Goal: Task Accomplishment & Management: Manage account settings

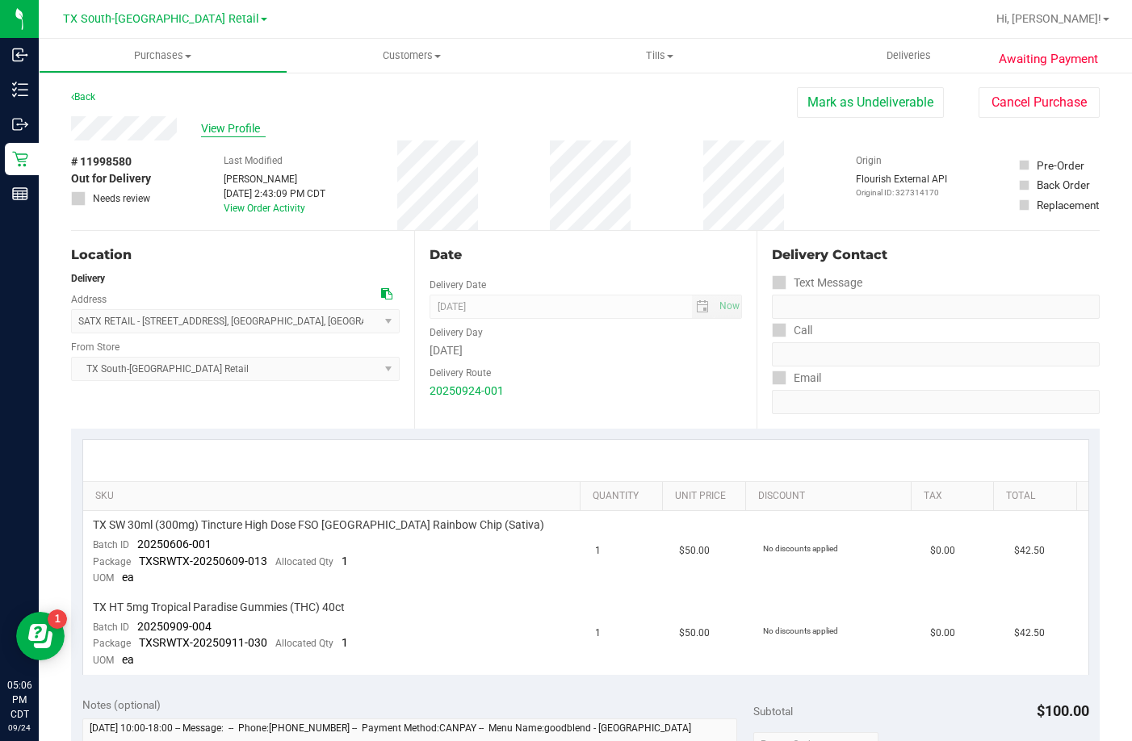
click at [208, 120] on span "View Profile" at bounding box center [233, 128] width 65 height 17
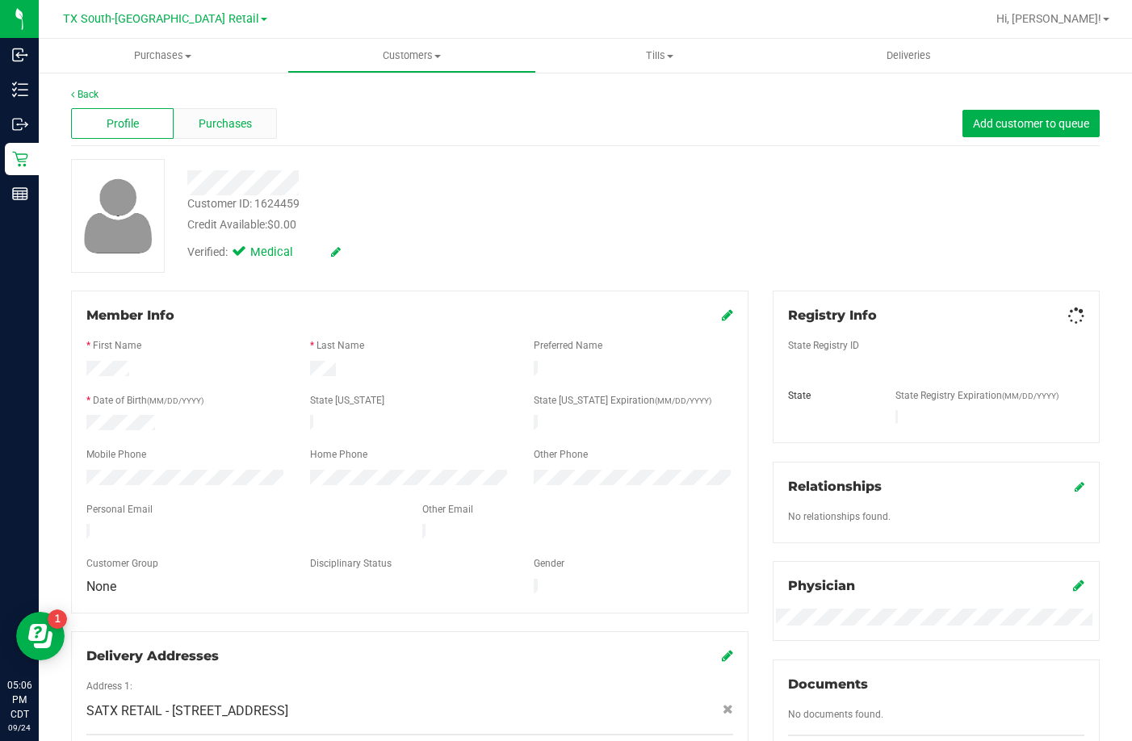
click at [207, 113] on div "Purchases" at bounding box center [225, 123] width 102 height 31
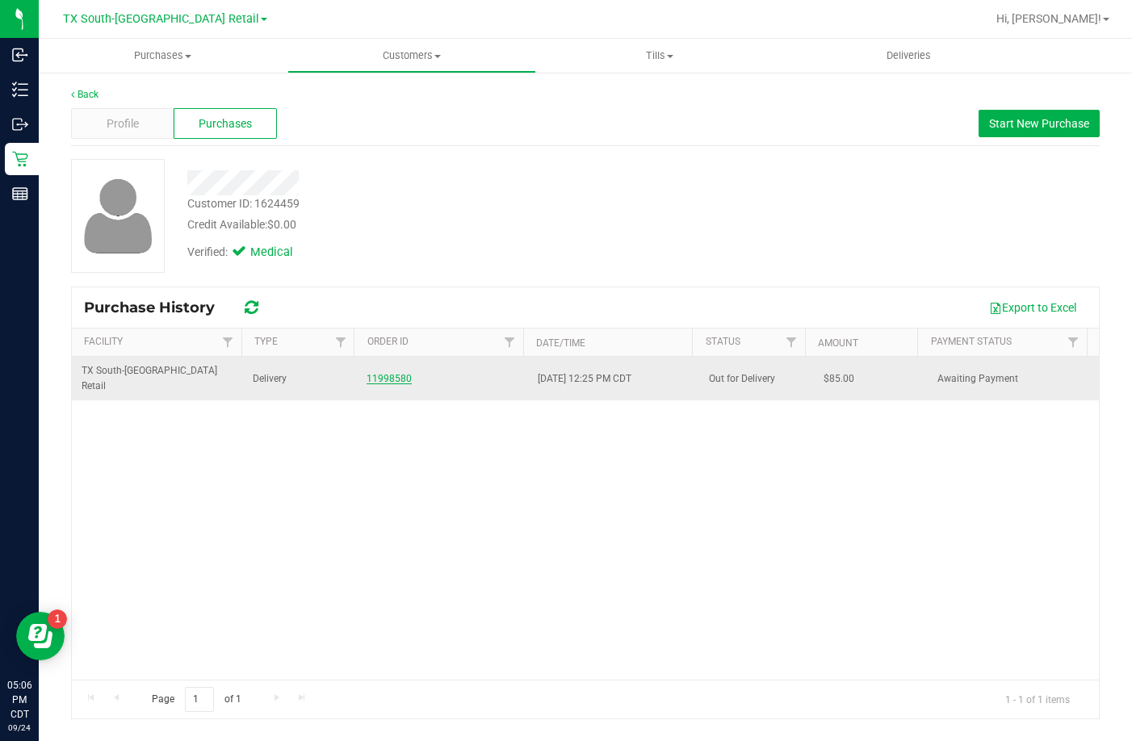
click at [374, 373] on link "11998580" at bounding box center [388, 378] width 45 height 11
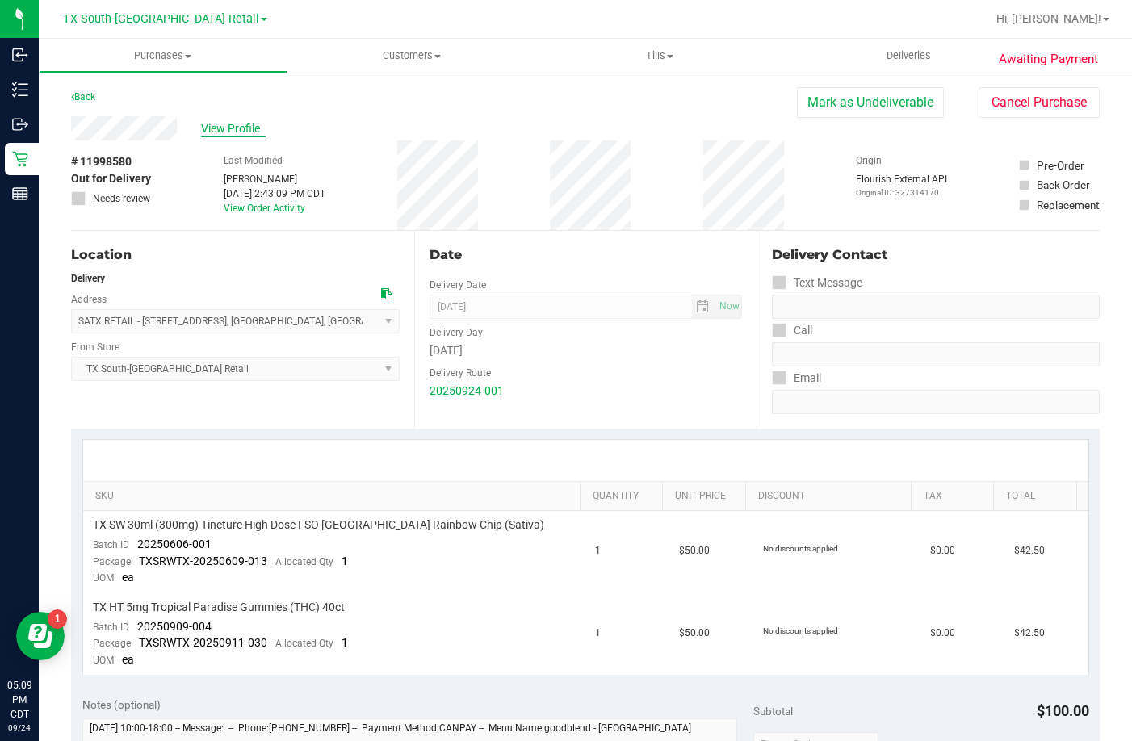
click at [232, 121] on span "View Profile" at bounding box center [233, 128] width 65 height 17
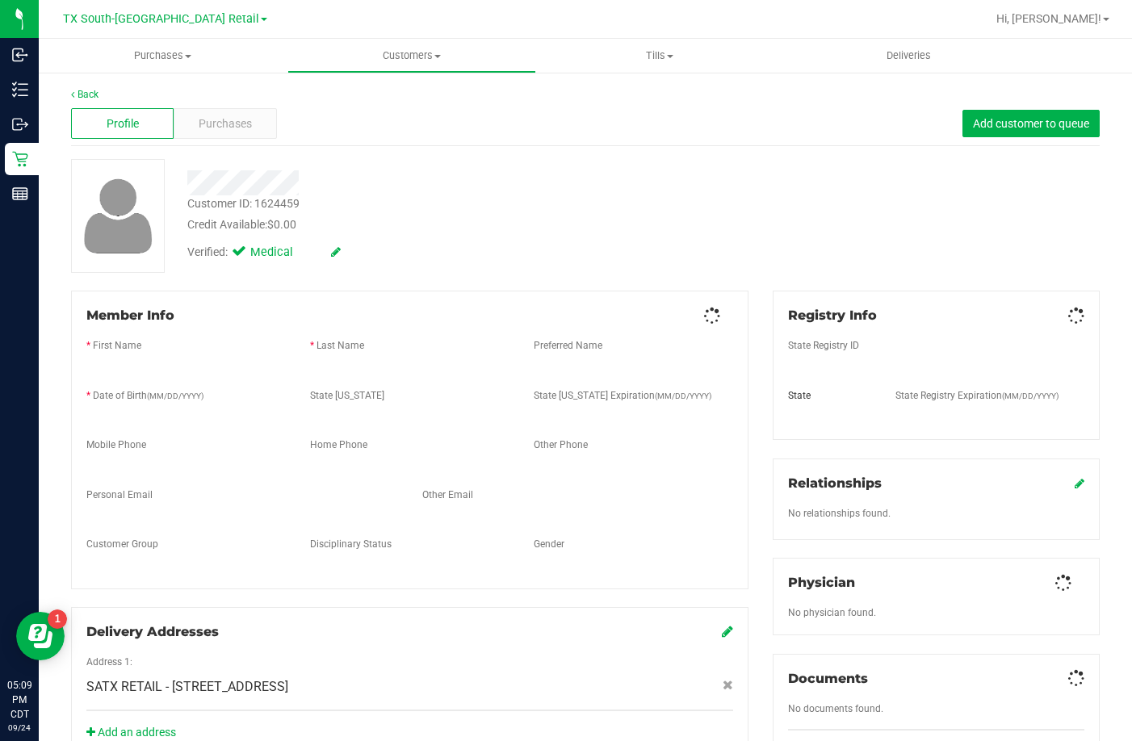
click at [232, 118] on span "Purchases" at bounding box center [225, 123] width 53 height 17
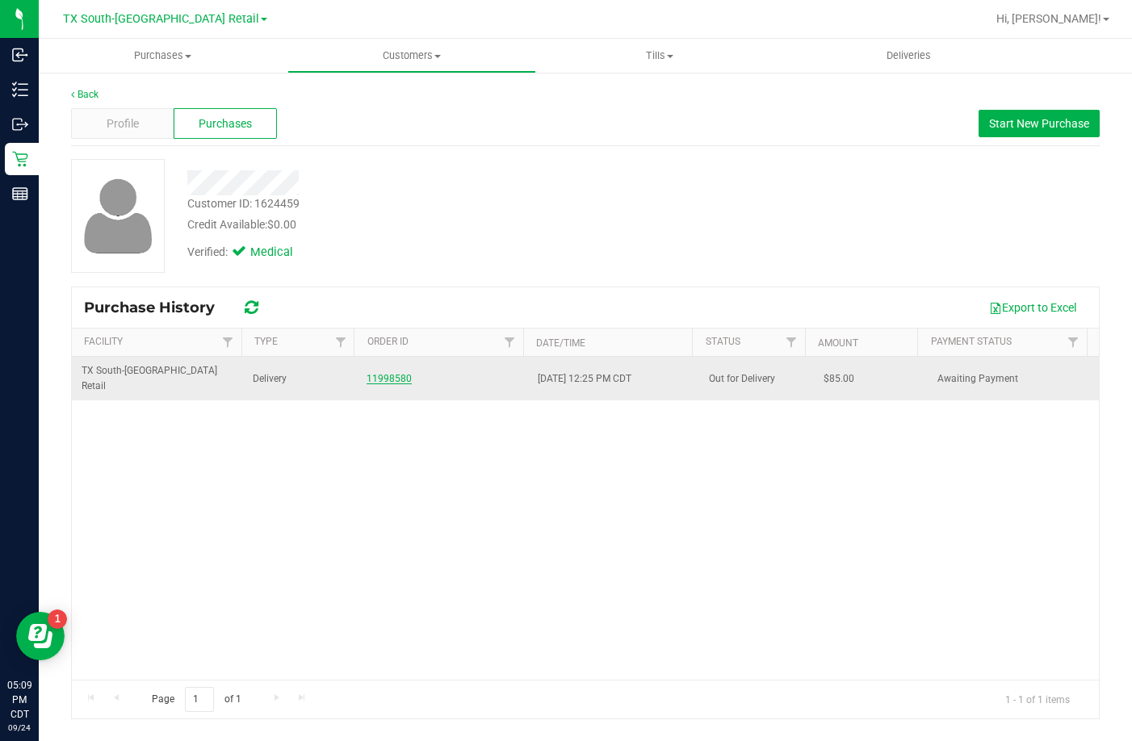
click at [372, 373] on link "11998580" at bounding box center [388, 378] width 45 height 11
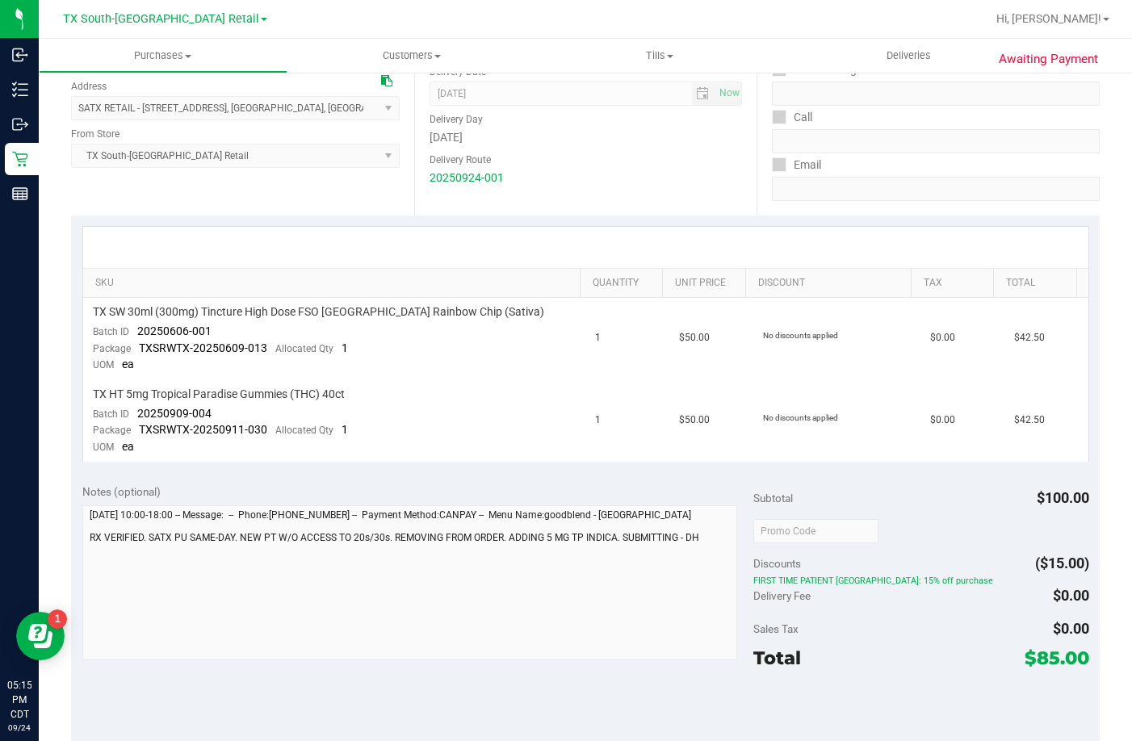
scroll to position [242, 0]
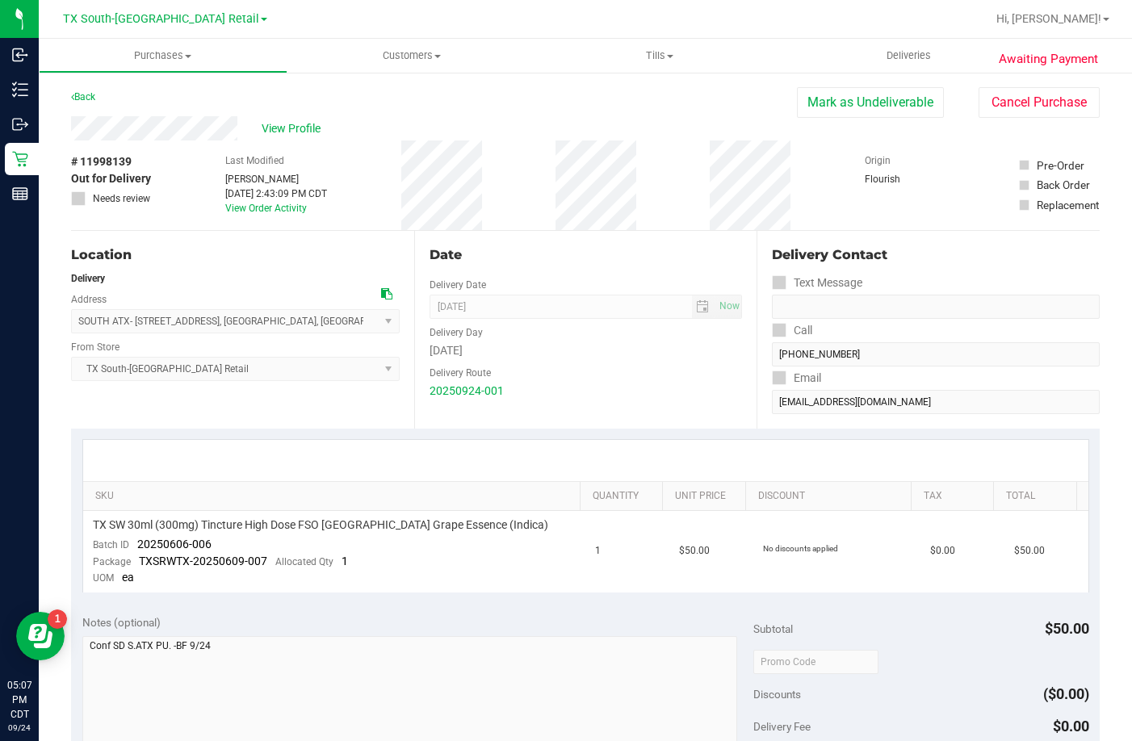
click at [763, 421] on div "Delivery Contact Text Message Call [PHONE_NUMBER] Email [EMAIL_ADDRESS][DOMAIN_…" at bounding box center [927, 330] width 343 height 198
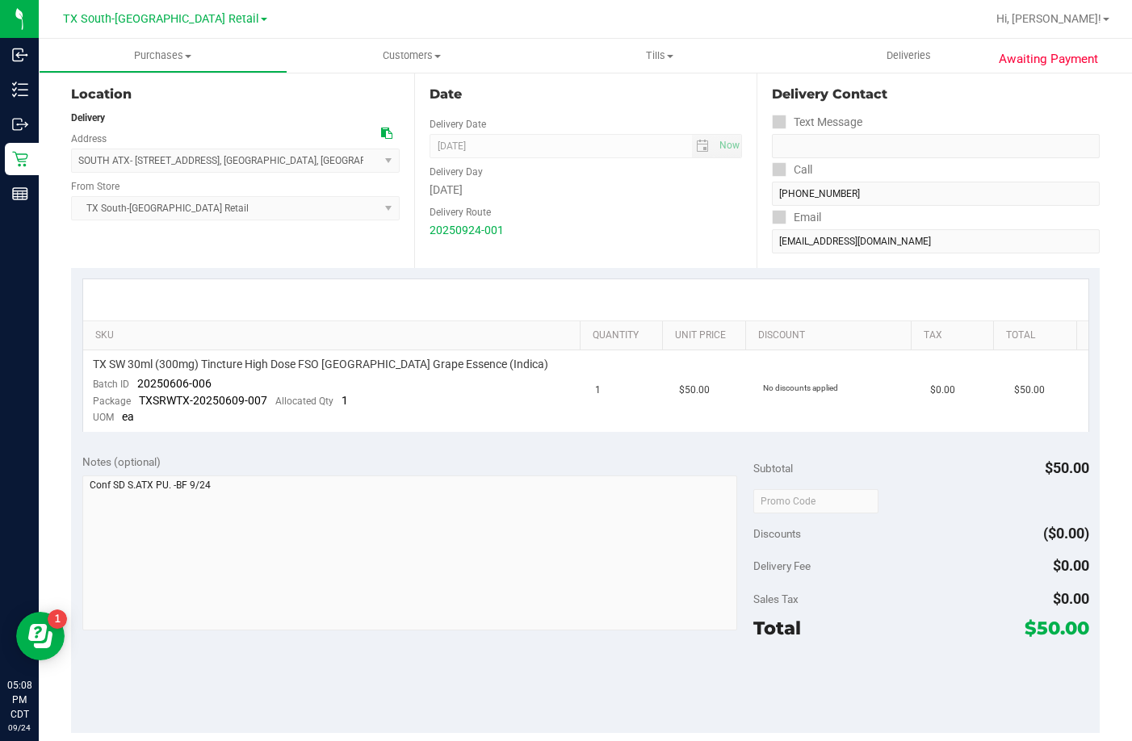
scroll to position [161, 0]
click at [288, 248] on div "Location Delivery Address SOUTH ATX- 7105 E RIVERSIDE DR , AUSTIN , TX 78741 Se…" at bounding box center [242, 168] width 343 height 198
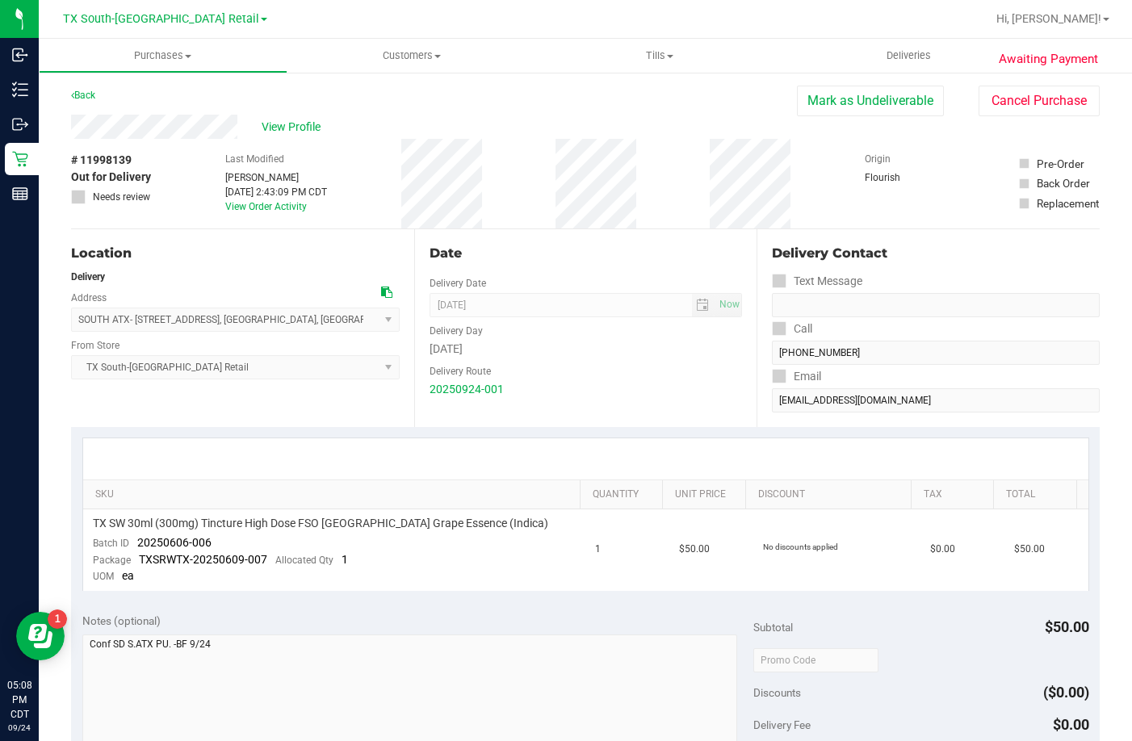
scroll to position [0, 0]
click at [872, 105] on button "Mark as Undeliverable" at bounding box center [870, 102] width 147 height 31
click at [857, 110] on button "Mark as Packed" at bounding box center [882, 102] width 121 height 31
click at [857, 110] on button "Send Back to Created" at bounding box center [872, 102] width 143 height 31
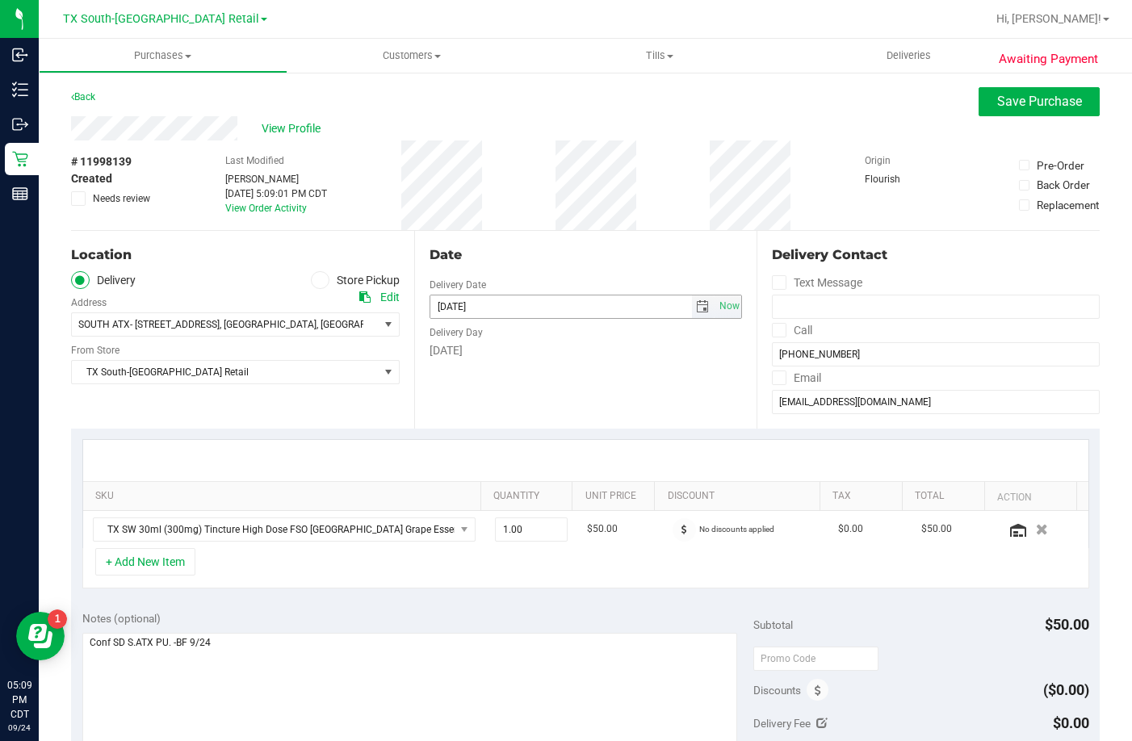
click at [698, 304] on span "select" at bounding box center [702, 306] width 13 height 13
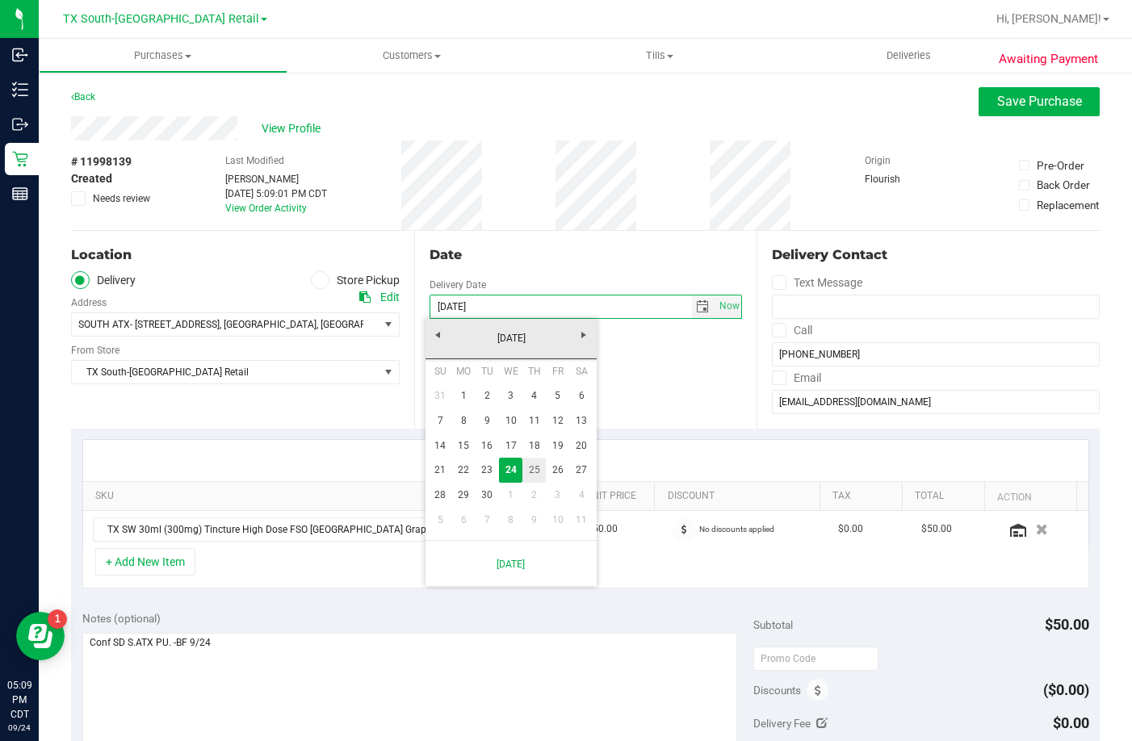
click at [542, 460] on link "25" at bounding box center [533, 470] width 23 height 25
type input "09/25/2025"
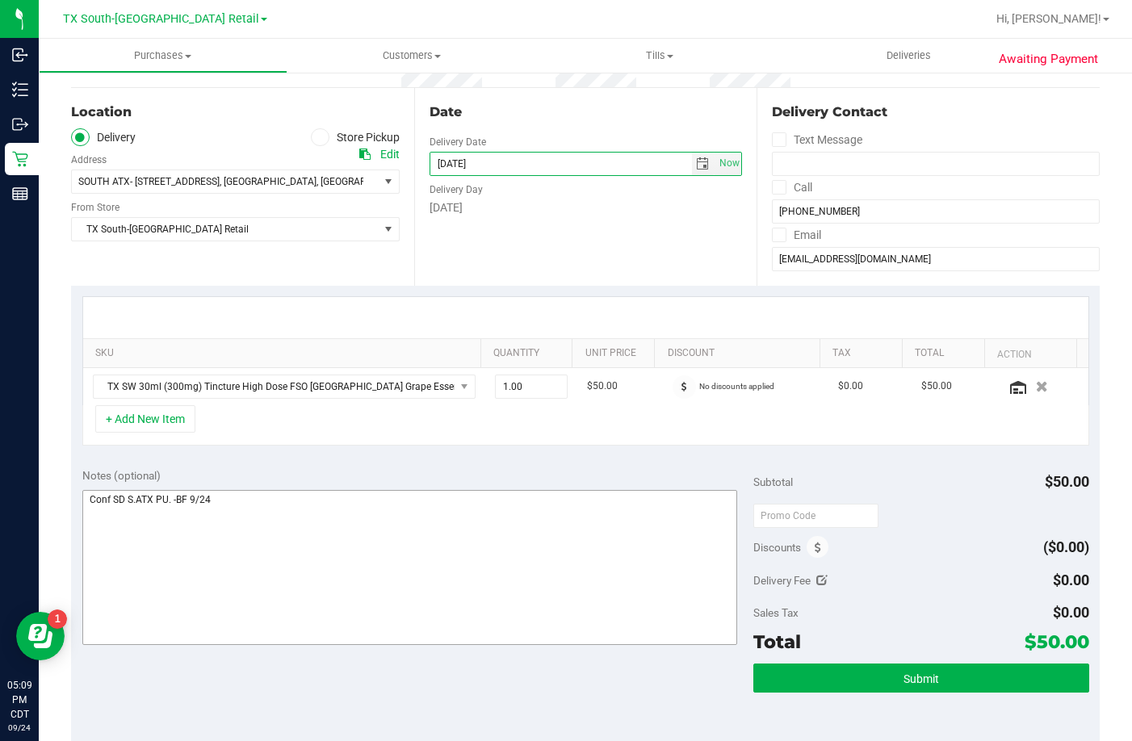
scroll to position [161, 0]
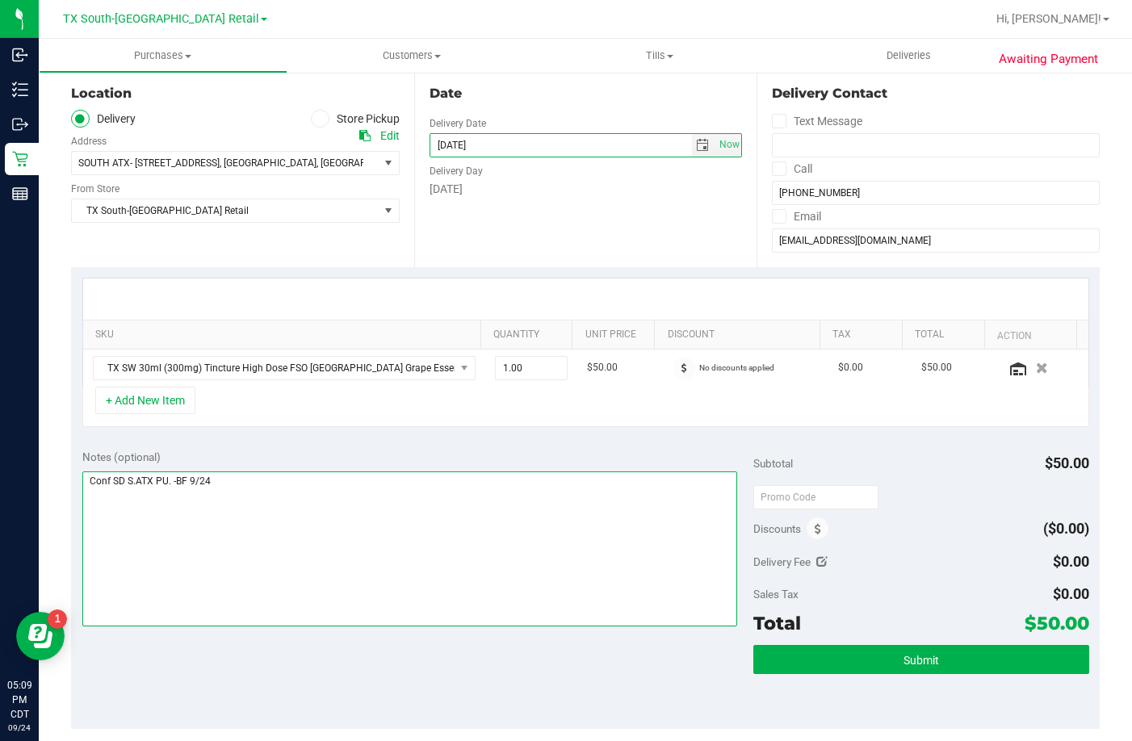
click at [264, 523] on textarea at bounding box center [409, 548] width 655 height 155
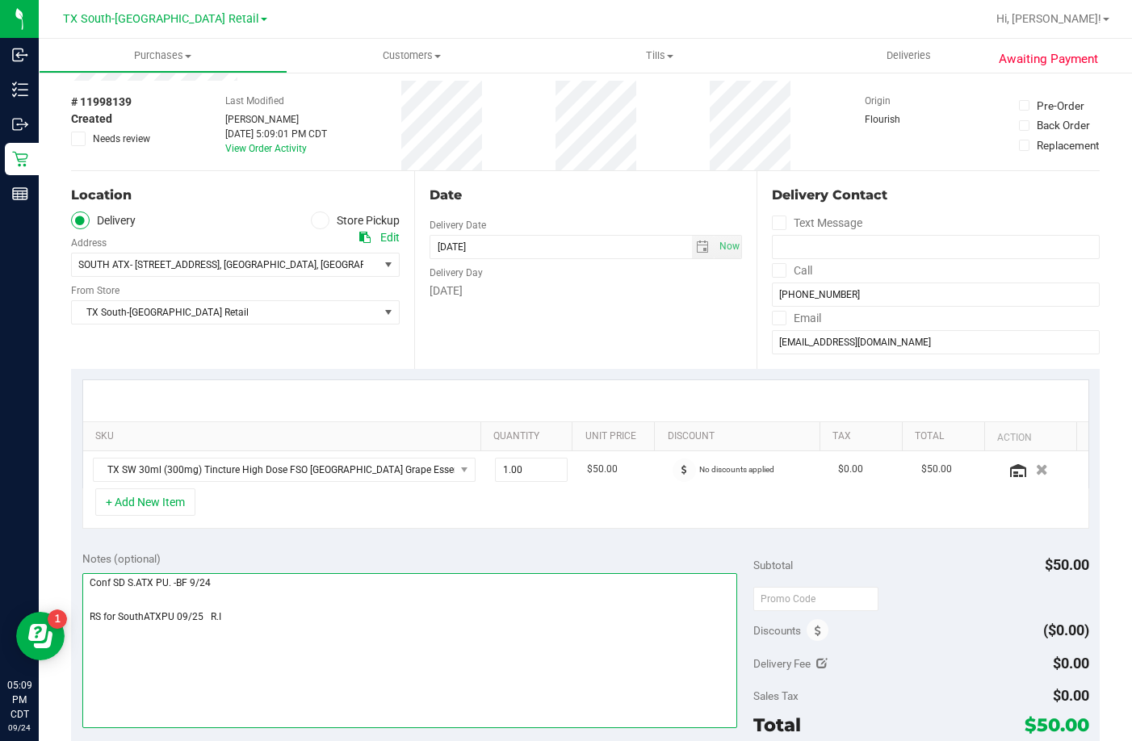
scroll to position [0, 0]
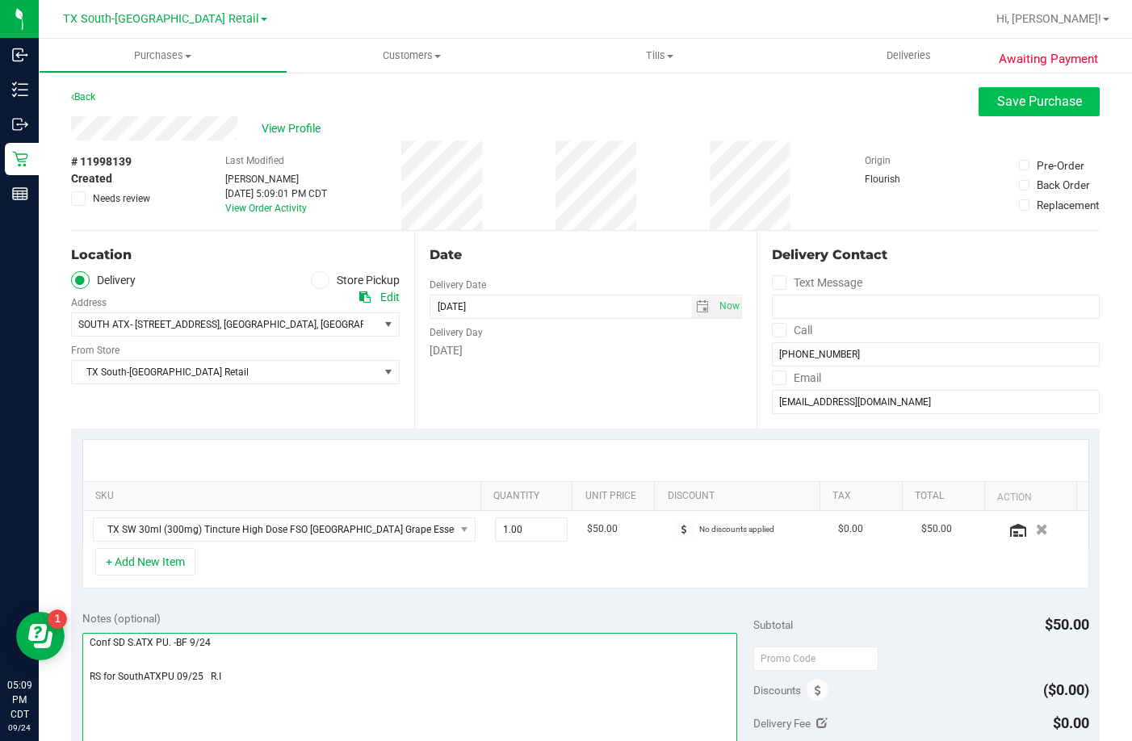
type textarea "Conf SD S.ATX PU. -BF 9/24 RS for SouthATXPU 09/25 R.I"
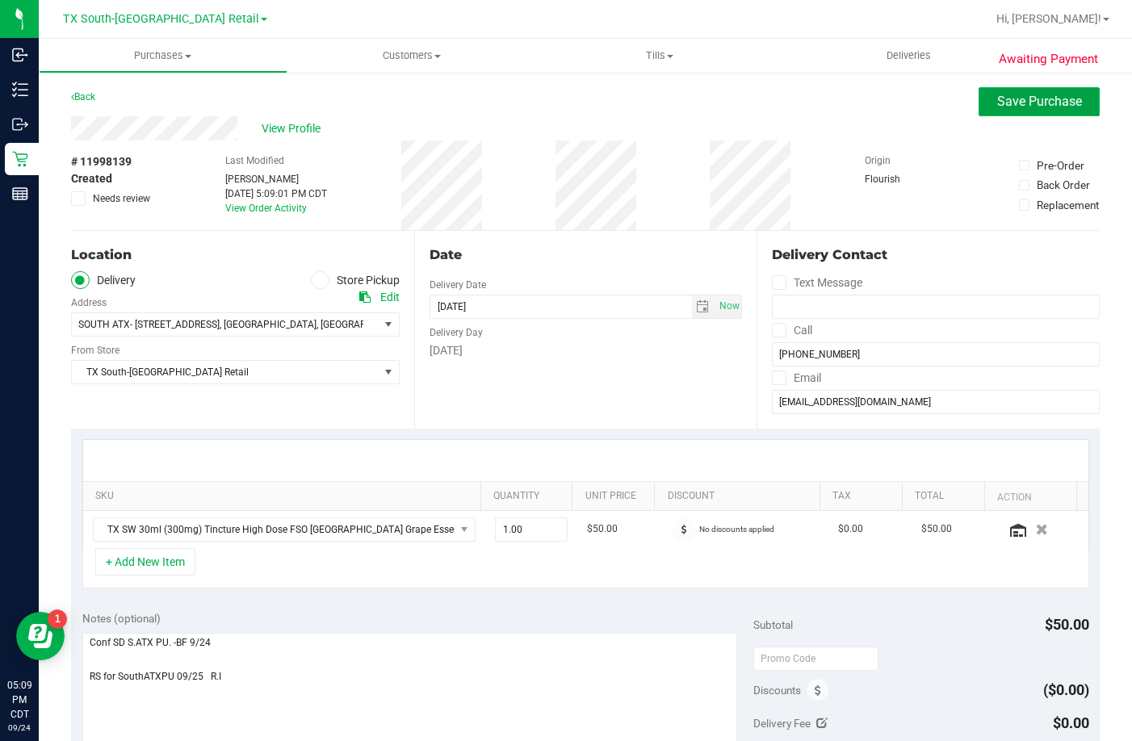
click at [1023, 94] on span "Save Purchase" at bounding box center [1039, 101] width 85 height 15
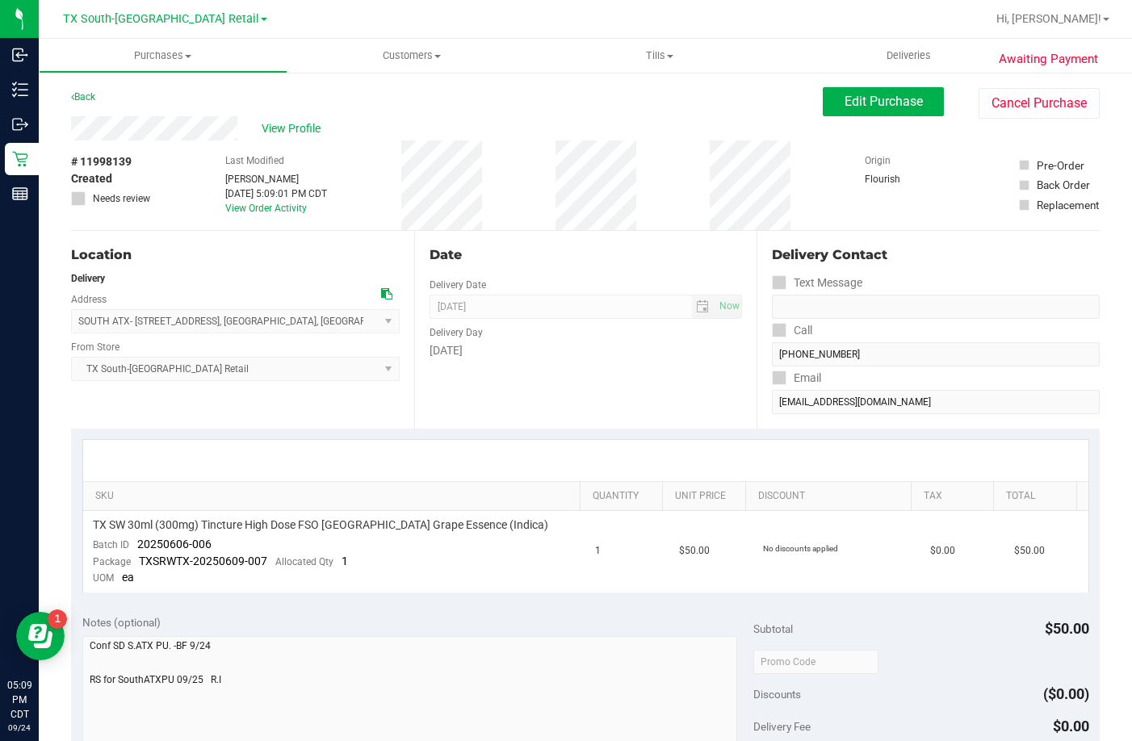
scroll to position [323, 0]
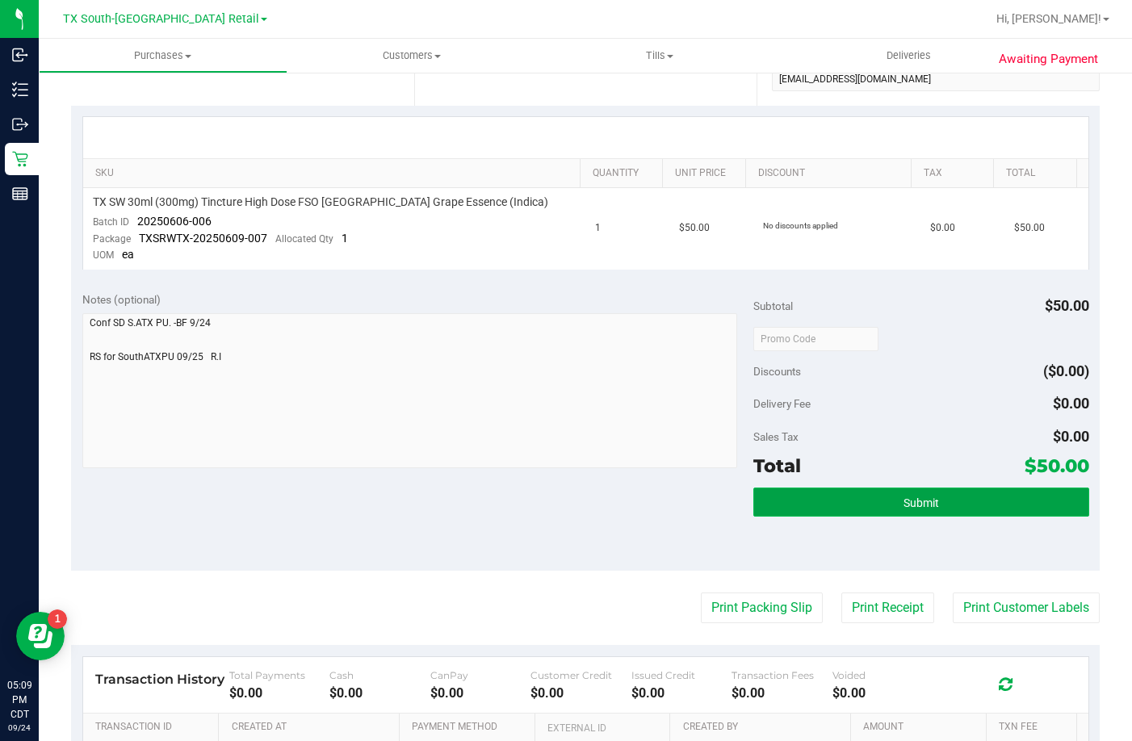
click at [828, 496] on button "Submit" at bounding box center [921, 501] width 336 height 29
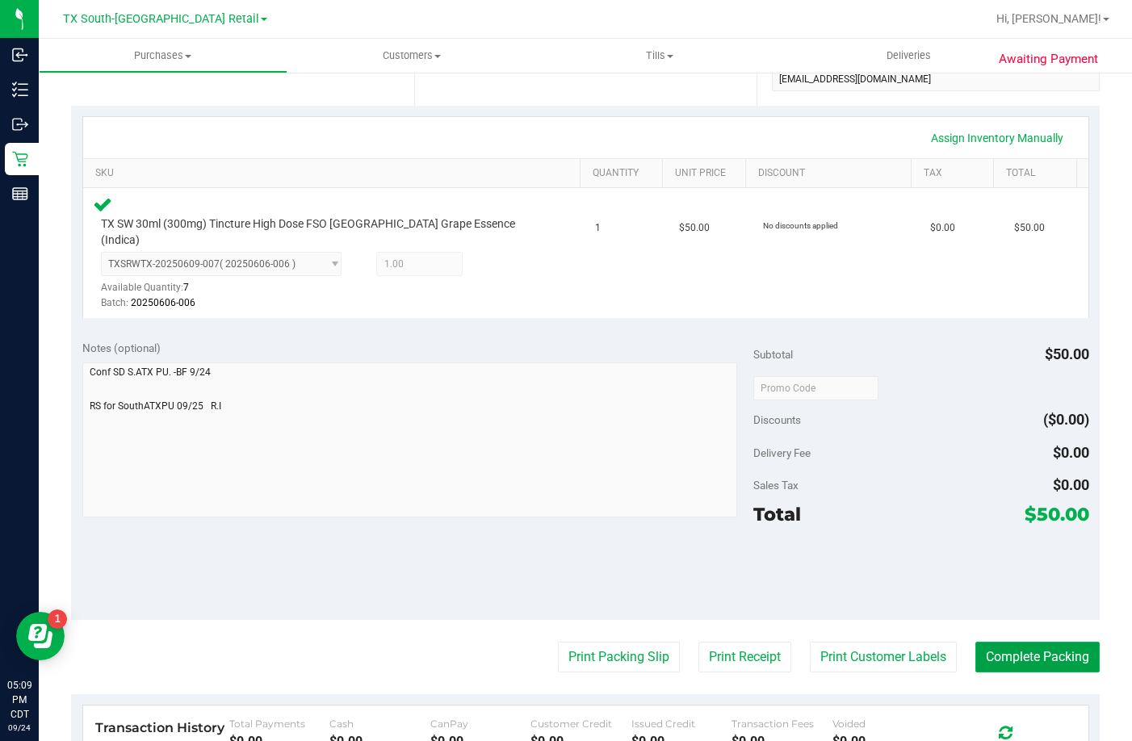
click at [1062, 642] on button "Complete Packing" at bounding box center [1037, 657] width 124 height 31
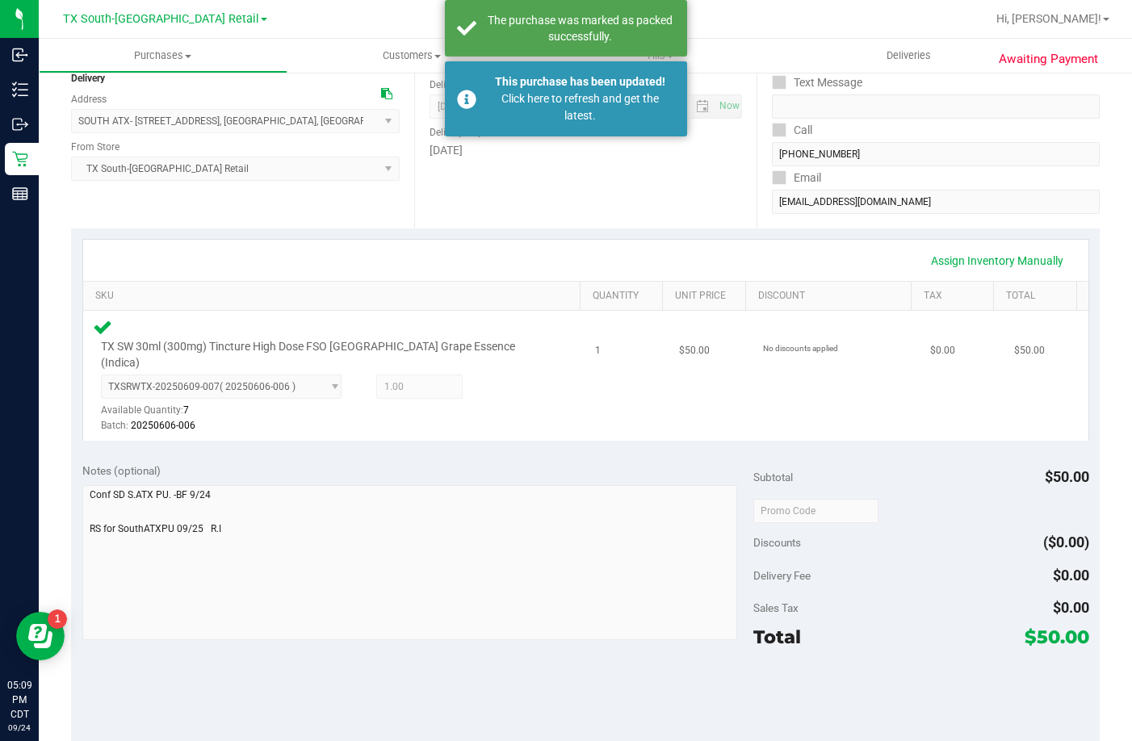
scroll to position [81, 0]
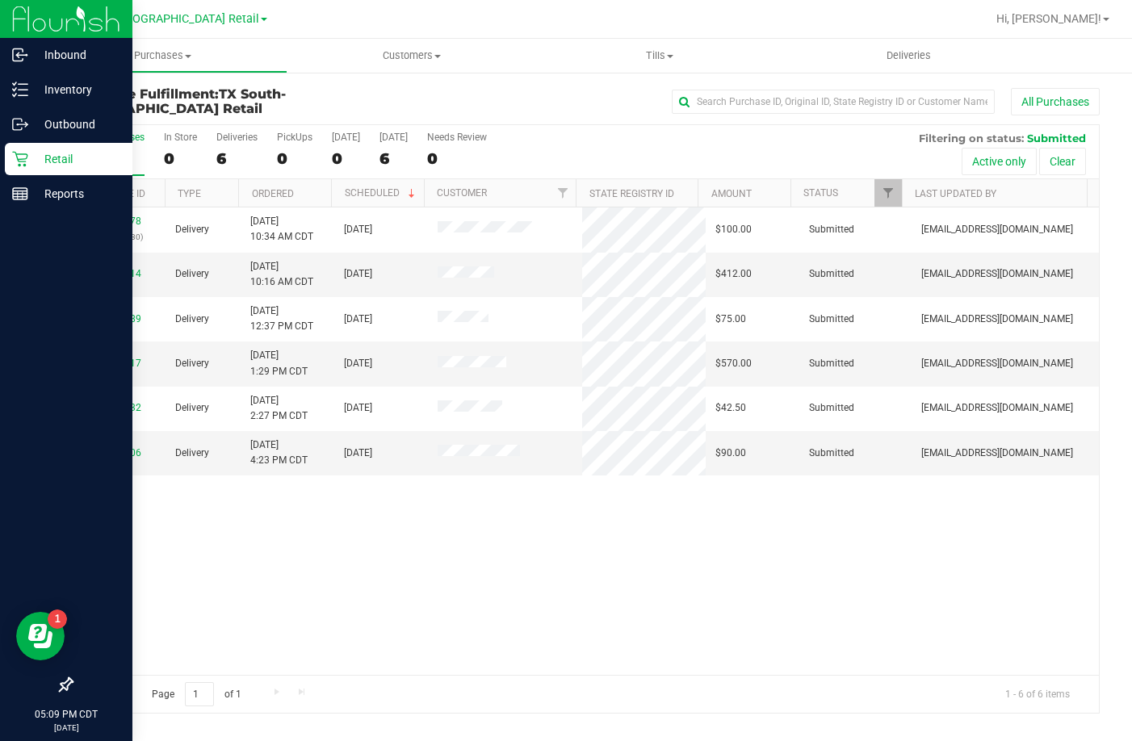
click at [19, 164] on icon at bounding box center [20, 159] width 16 height 16
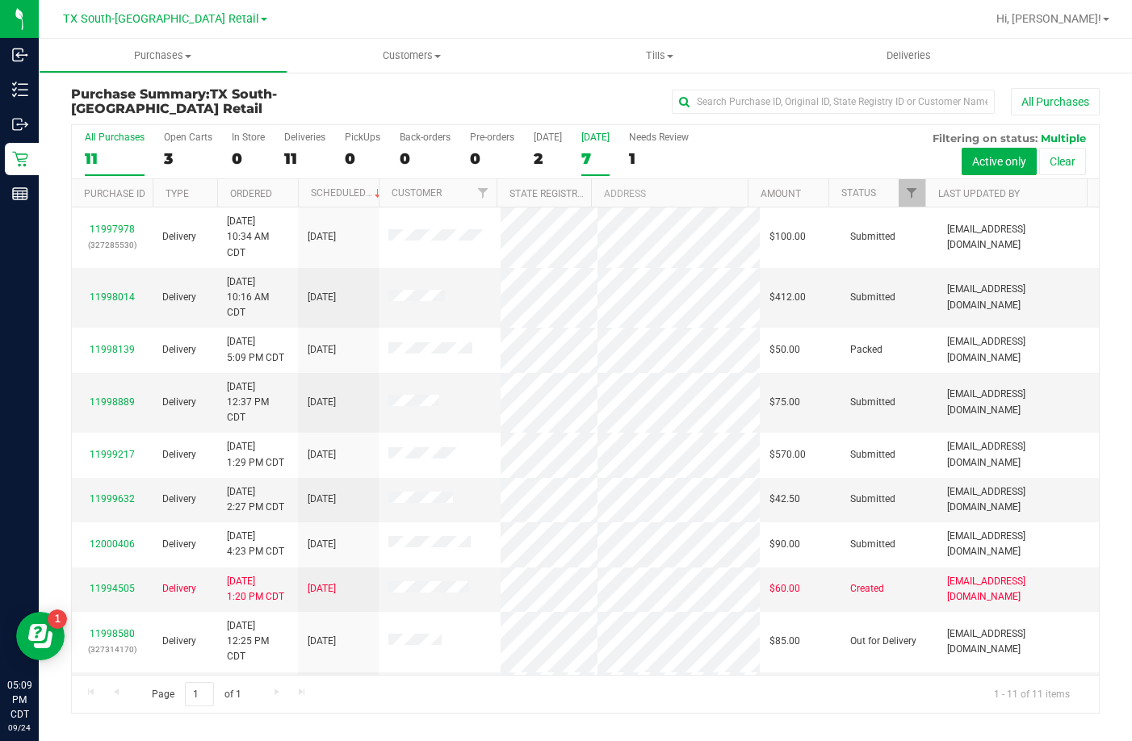
click at [581, 150] on div "7" at bounding box center [595, 158] width 28 height 19
click at [0, 0] on input "Tomorrow 7" at bounding box center [0, 0] width 0 height 0
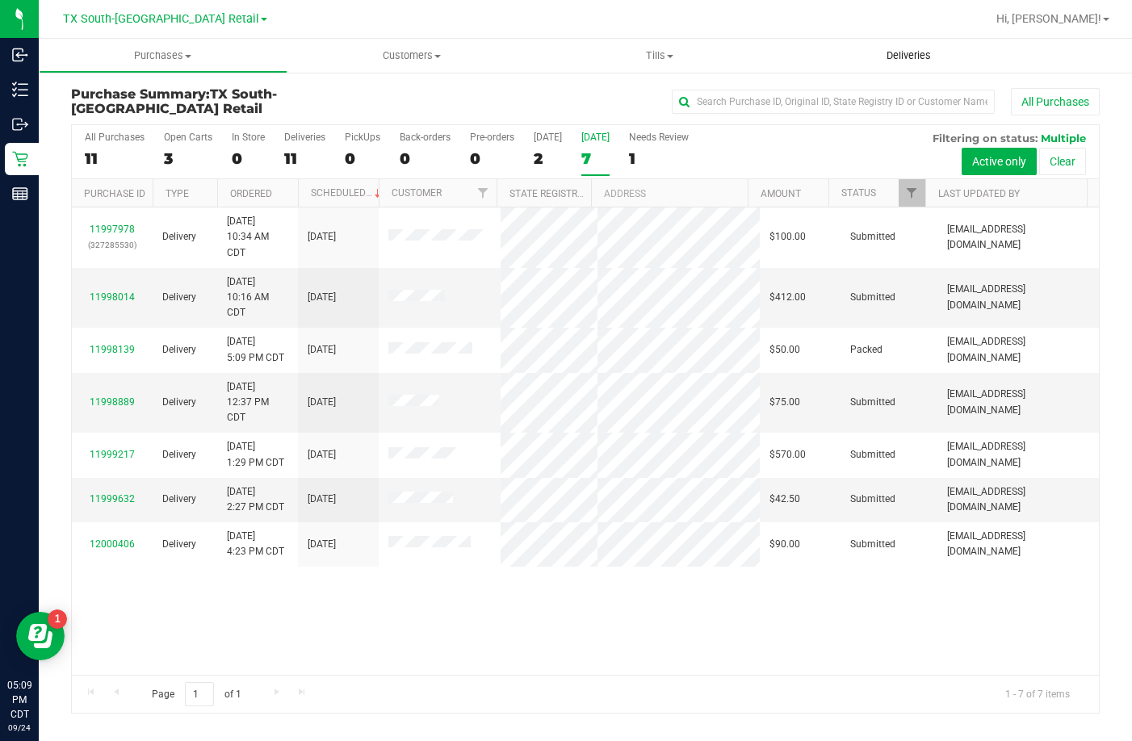
click at [915, 59] on span "Deliveries" at bounding box center [908, 55] width 88 height 15
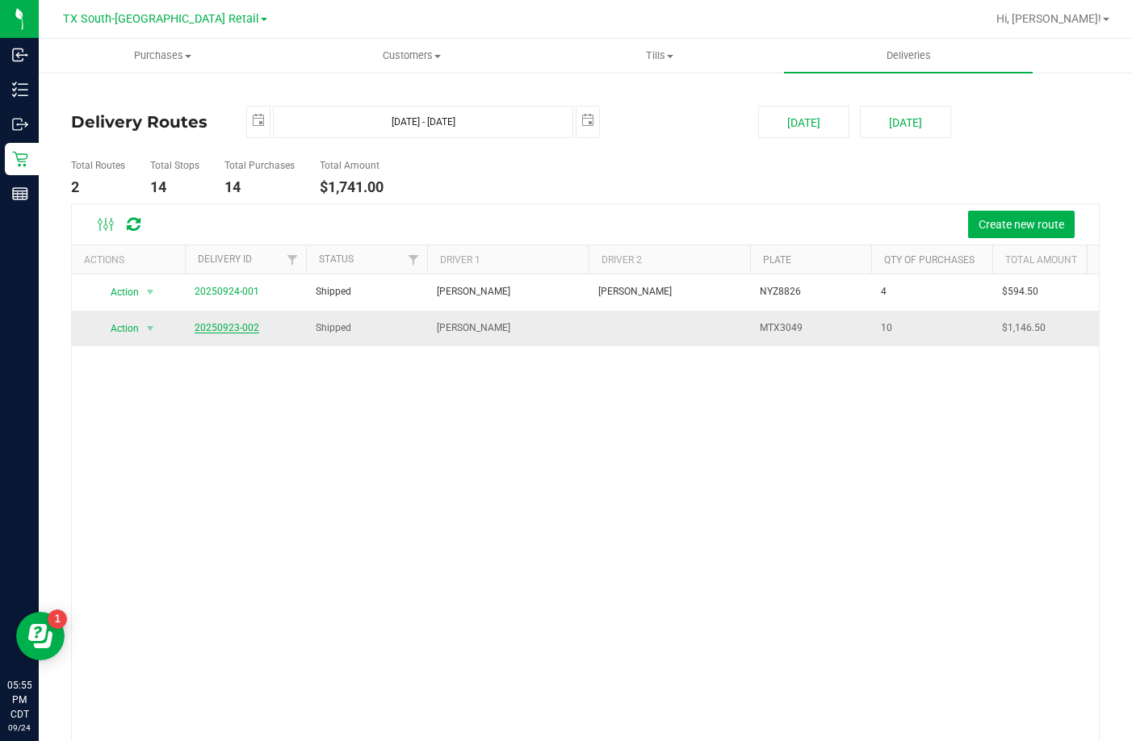
click at [228, 328] on link "20250923-002" at bounding box center [227, 327] width 65 height 11
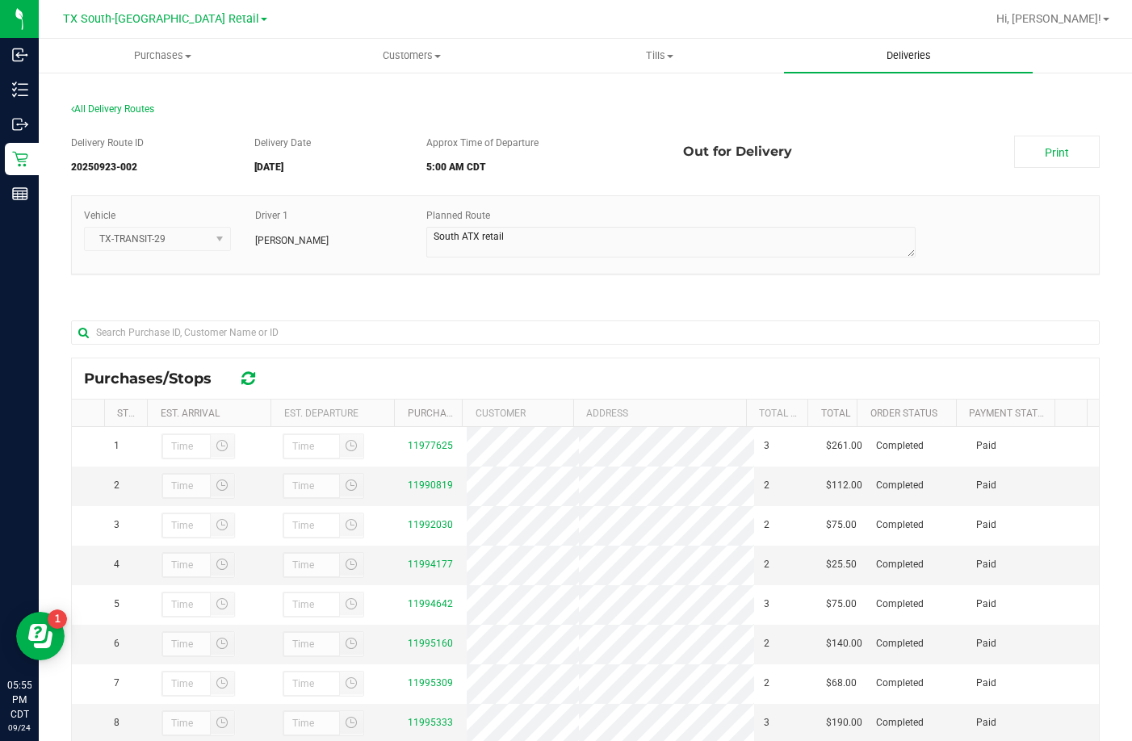
click at [825, 56] on uib-tab-heading "Deliveries" at bounding box center [908, 56] width 249 height 34
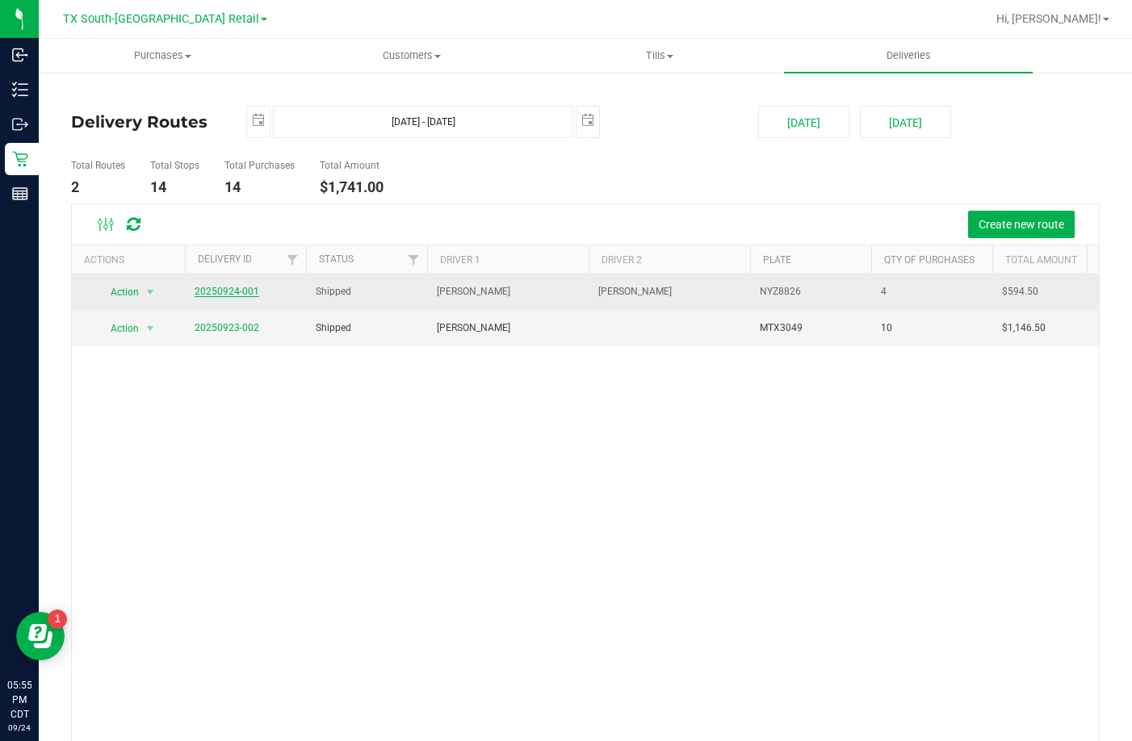
click at [233, 296] on link "20250924-001" at bounding box center [227, 291] width 65 height 11
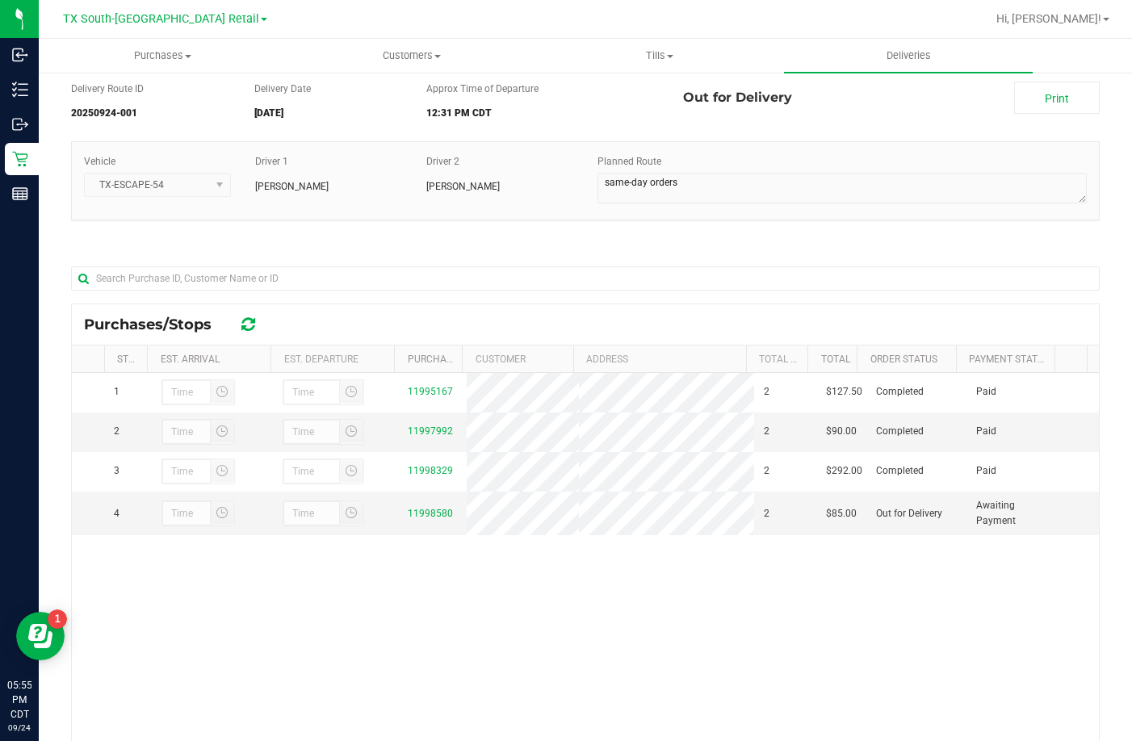
scroll to position [161, 0]
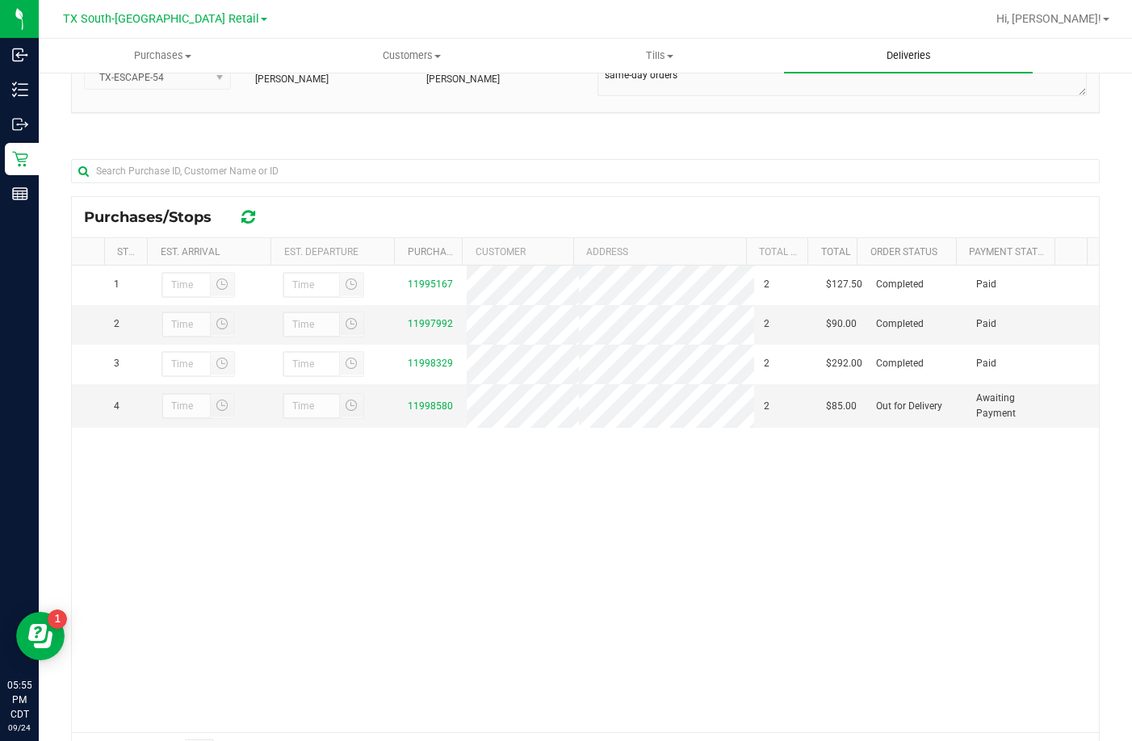
click at [851, 61] on uib-tab-heading "Deliveries" at bounding box center [908, 56] width 249 height 34
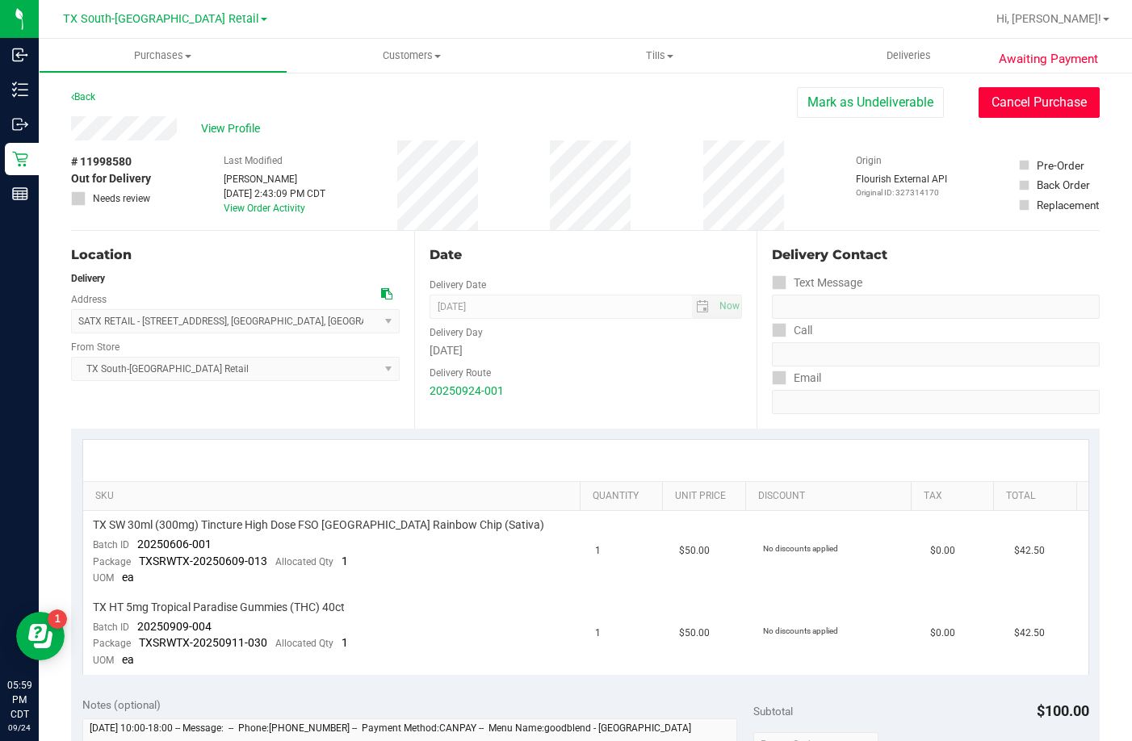
click at [989, 104] on button "Cancel Purchase" at bounding box center [1038, 102] width 121 height 31
click at [230, 137] on div "View Profile" at bounding box center [585, 128] width 1028 height 24
click at [230, 128] on span "View Profile" at bounding box center [233, 128] width 65 height 17
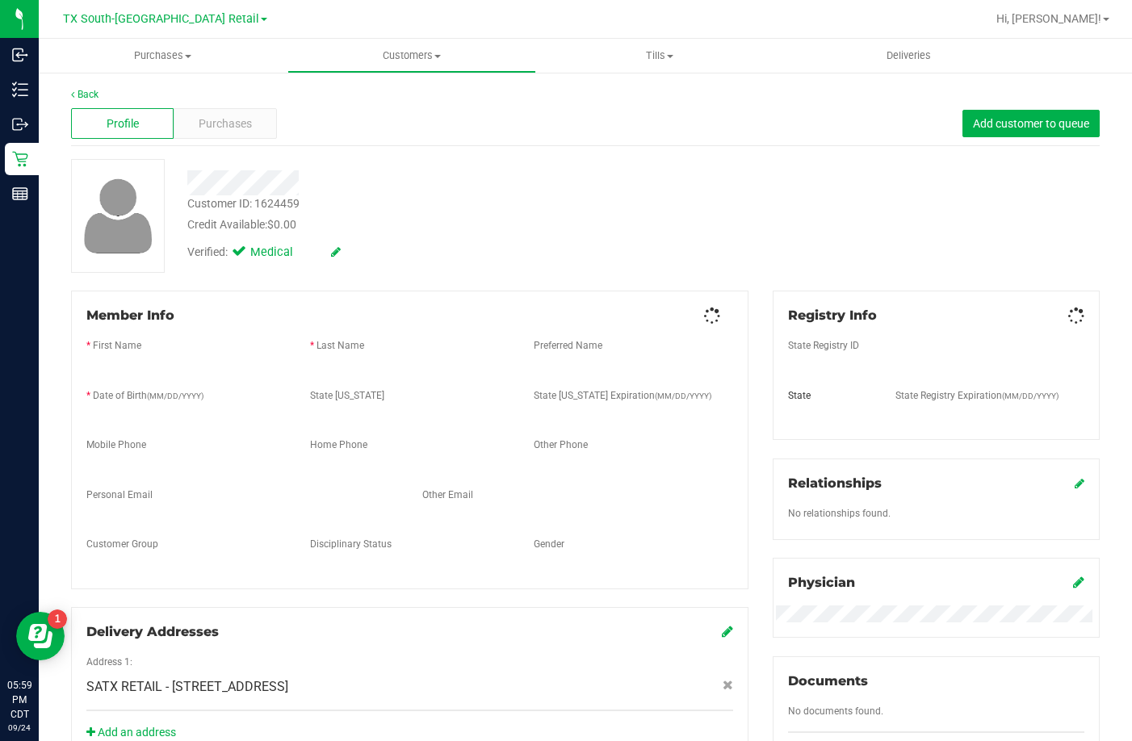
click at [199, 119] on span "Purchases" at bounding box center [225, 123] width 53 height 17
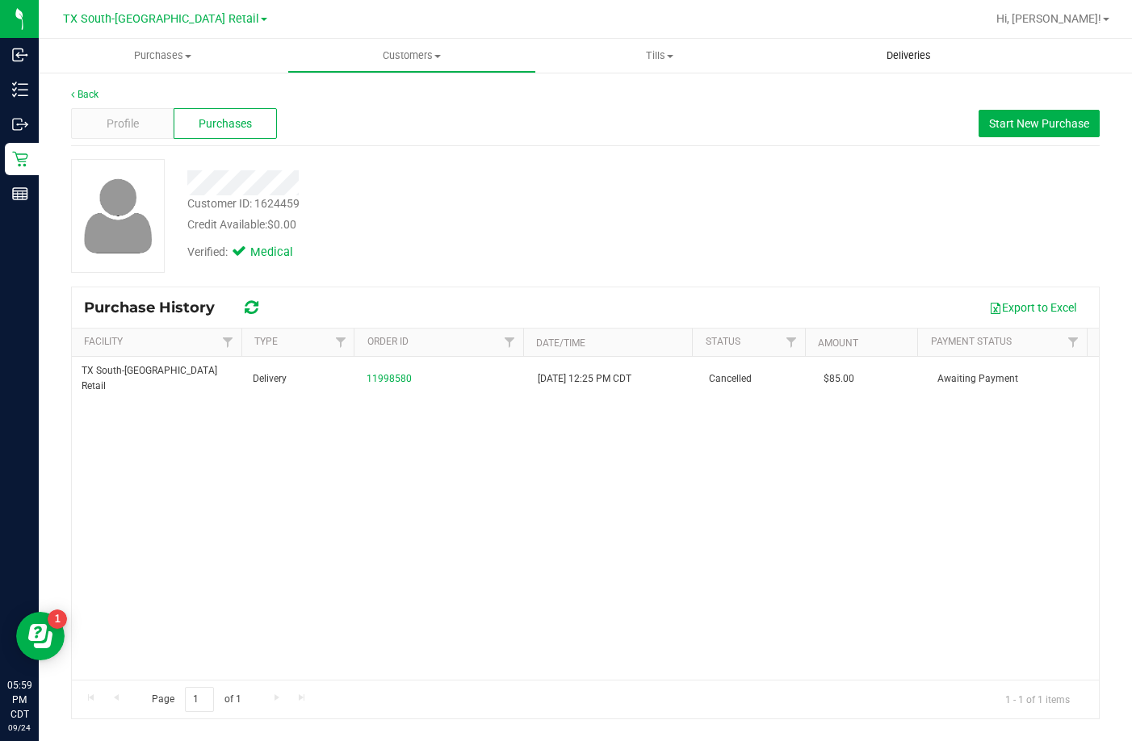
click at [885, 55] on span "Deliveries" at bounding box center [908, 55] width 88 height 15
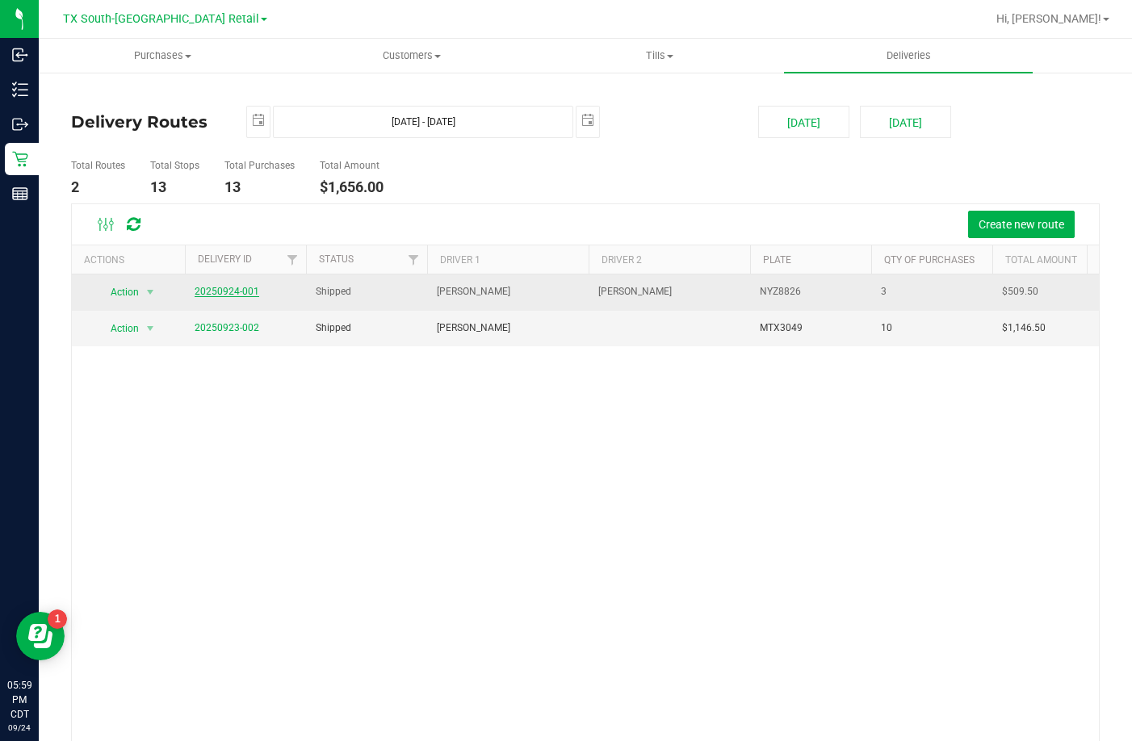
click at [237, 289] on link "20250924-001" at bounding box center [227, 291] width 65 height 11
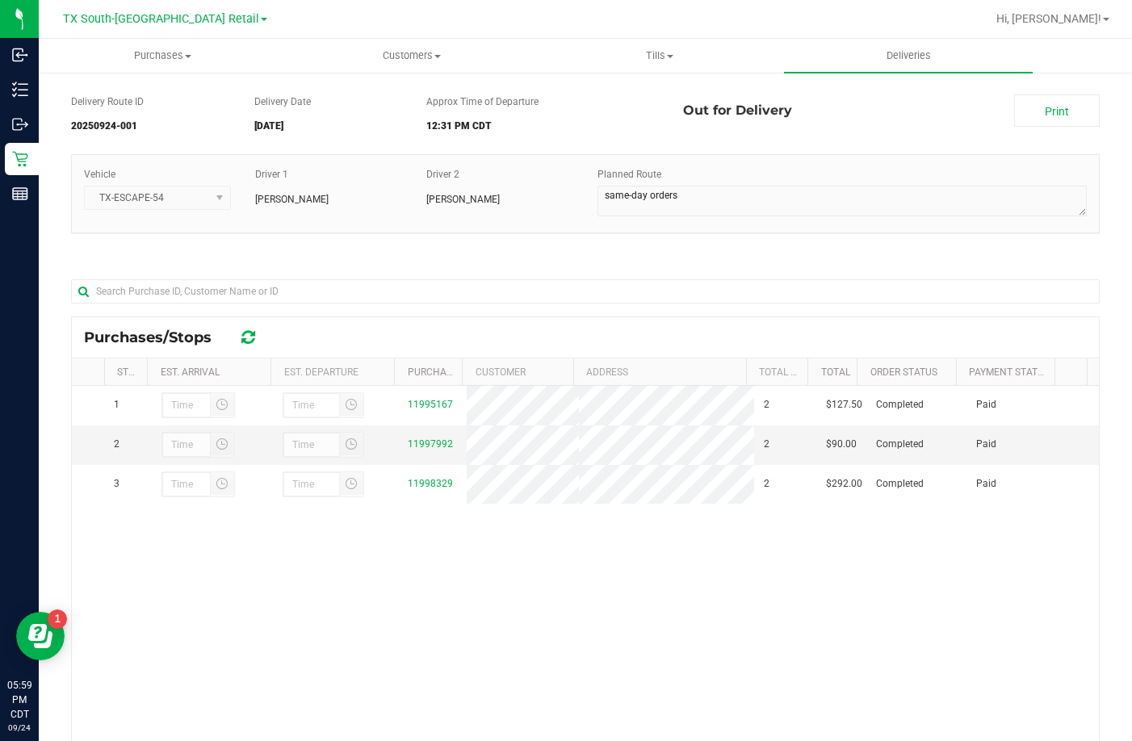
scroll to position [81, 0]
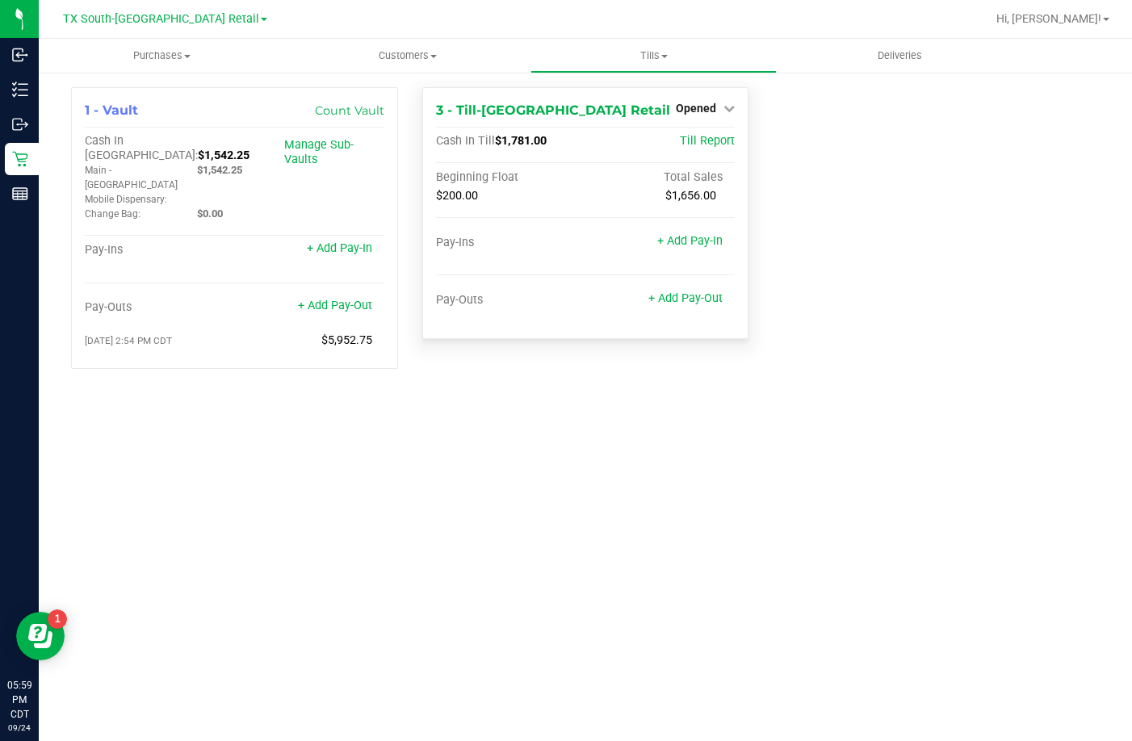
click at [692, 101] on div "Opened" at bounding box center [705, 107] width 59 height 19
click at [687, 110] on span "Opened" at bounding box center [696, 108] width 40 height 13
click at [672, 144] on div "Close Till" at bounding box center [697, 142] width 119 height 20
click at [693, 139] on link "Close Till" at bounding box center [698, 142] width 44 height 13
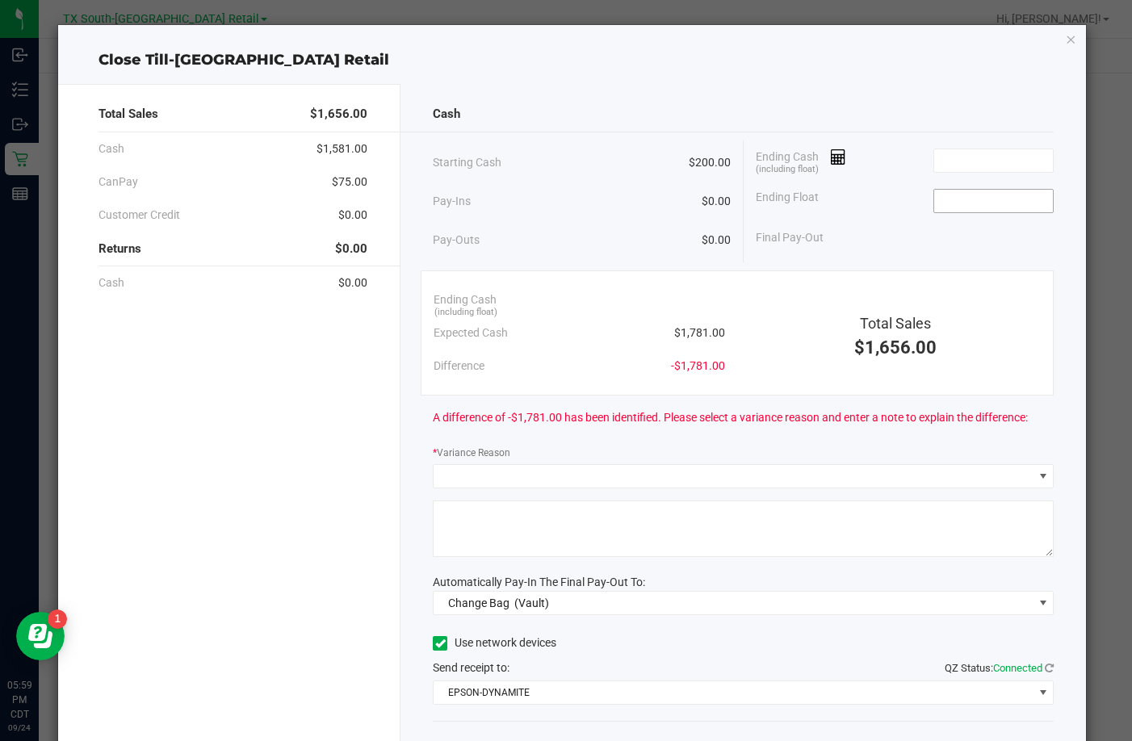
click at [1017, 194] on input at bounding box center [993, 201] width 119 height 23
type input "$200.00"
click at [946, 150] on input at bounding box center [993, 160] width 119 height 23
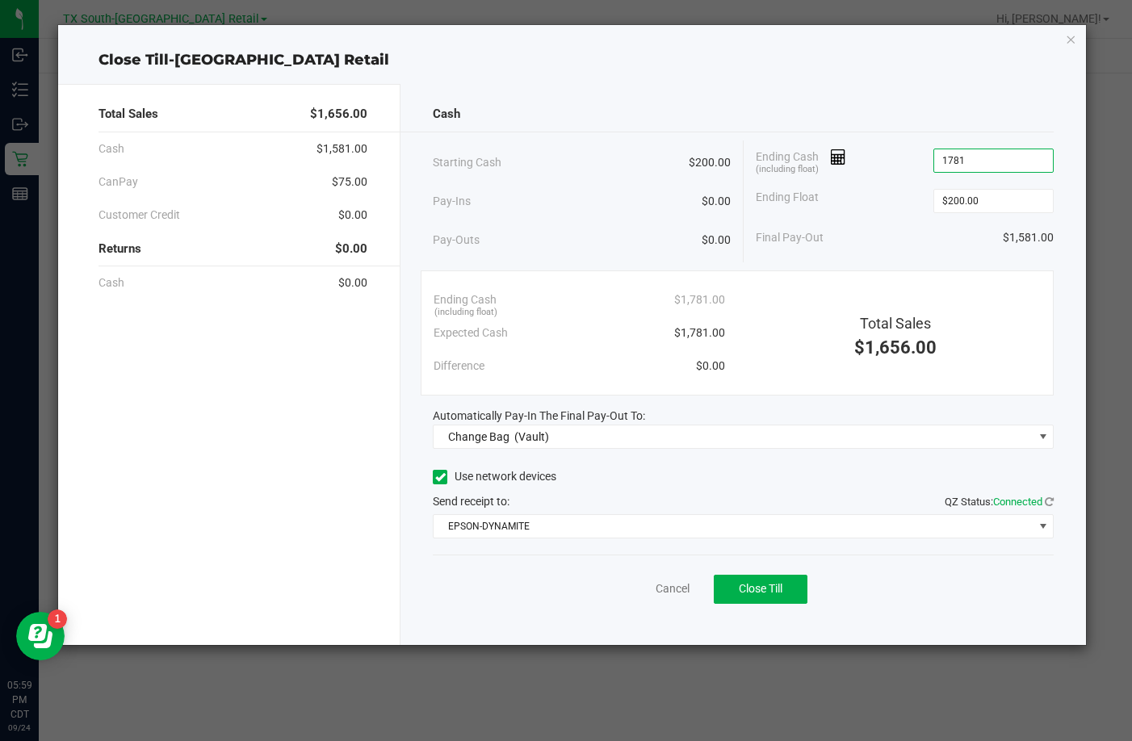
type input "$1,781.00"
click at [485, 477] on label "Use network devices" at bounding box center [494, 476] width 123 height 17
click at [0, 0] on input "Use network devices" at bounding box center [0, 0] width 0 height 0
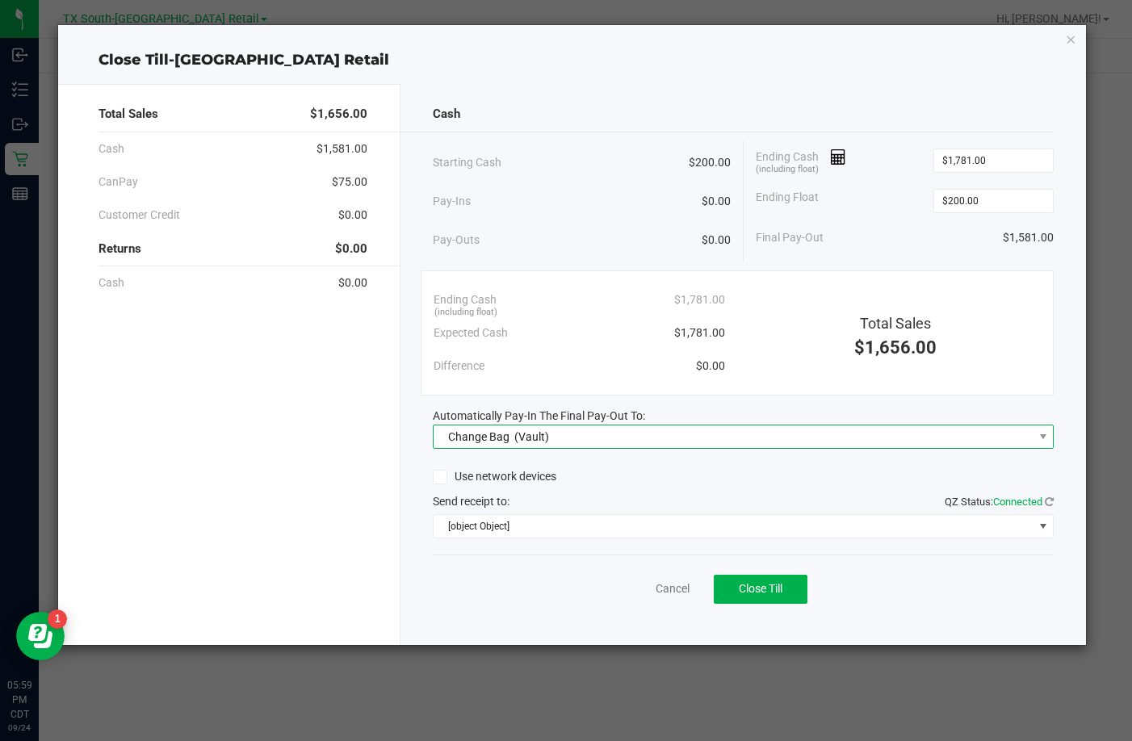
drag, startPoint x: 497, startPoint y: 436, endPoint x: 499, endPoint y: 446, distance: 9.8
click at [498, 435] on span "Change Bag" at bounding box center [478, 436] width 61 height 13
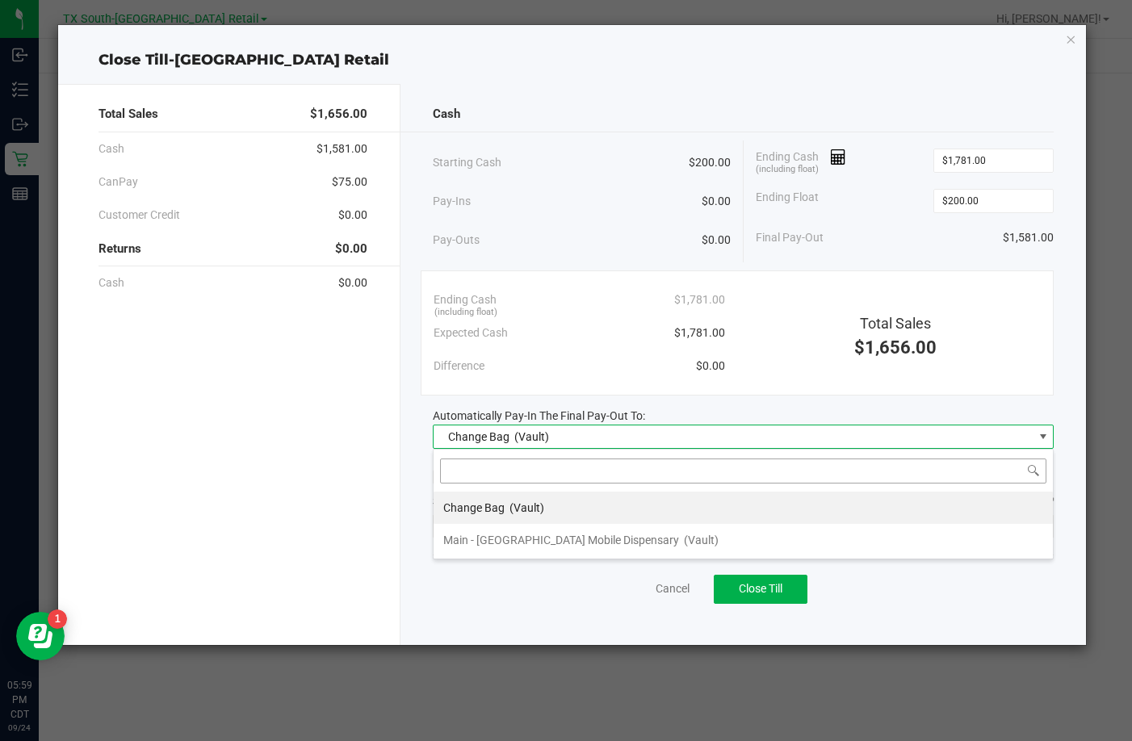
scroll to position [24, 621]
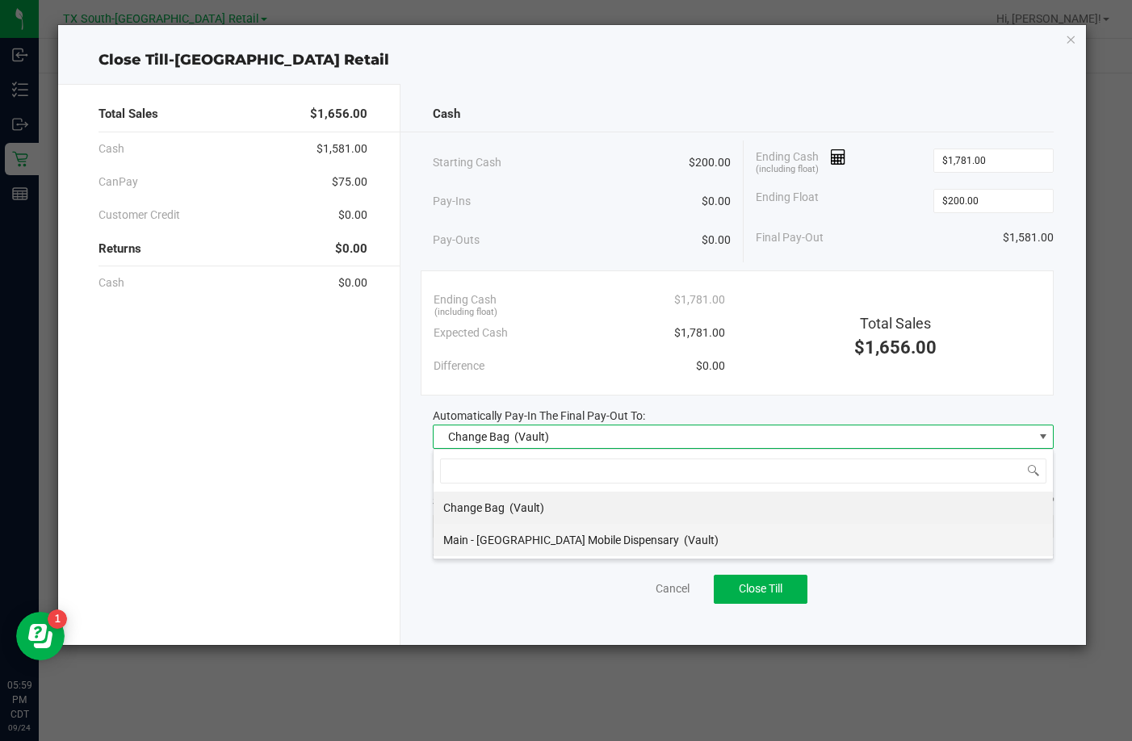
click at [501, 536] on span "Main - [GEOGRAPHIC_DATA] Mobile Dispensary" at bounding box center [561, 539] width 236 height 13
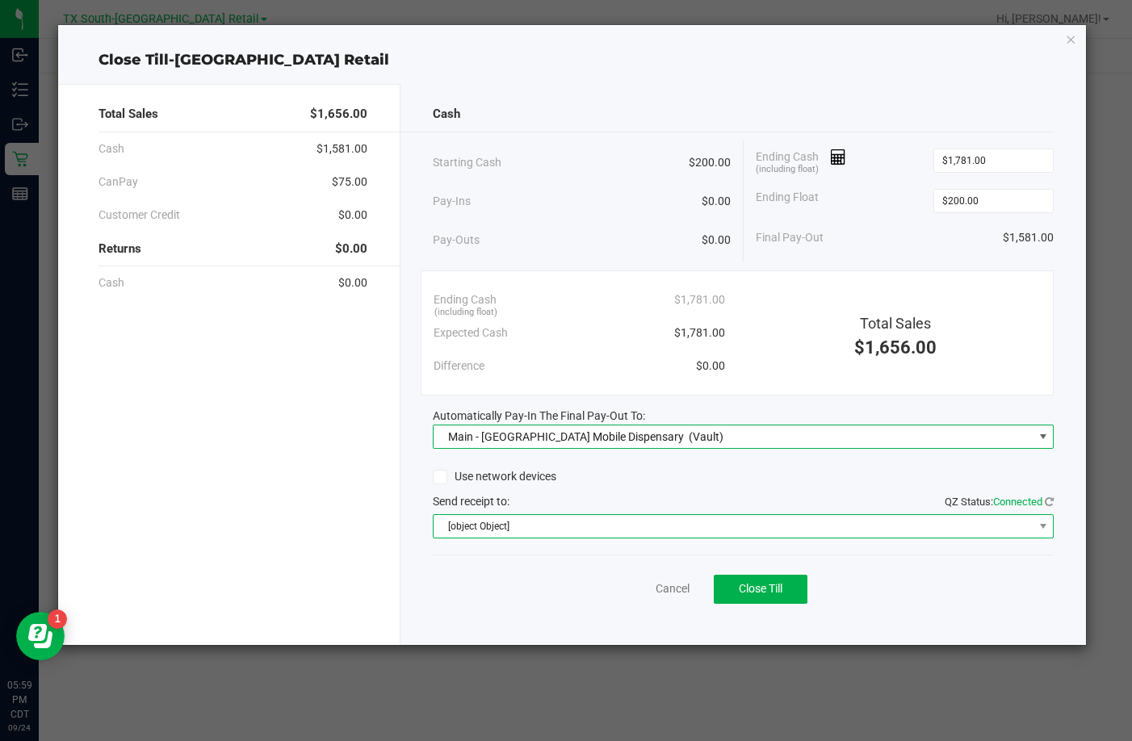
click at [504, 529] on span "[object Object]" at bounding box center [732, 526] width 599 height 23
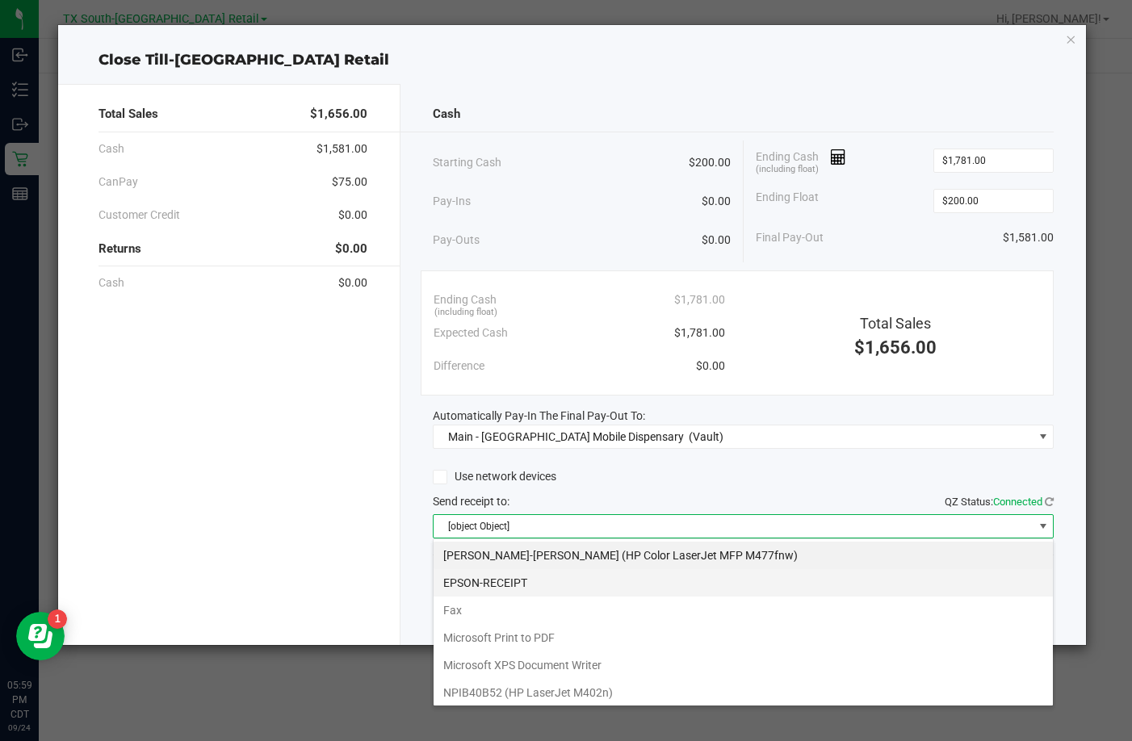
click at [508, 573] on li "EPSON-RECEIPT" at bounding box center [742, 582] width 619 height 27
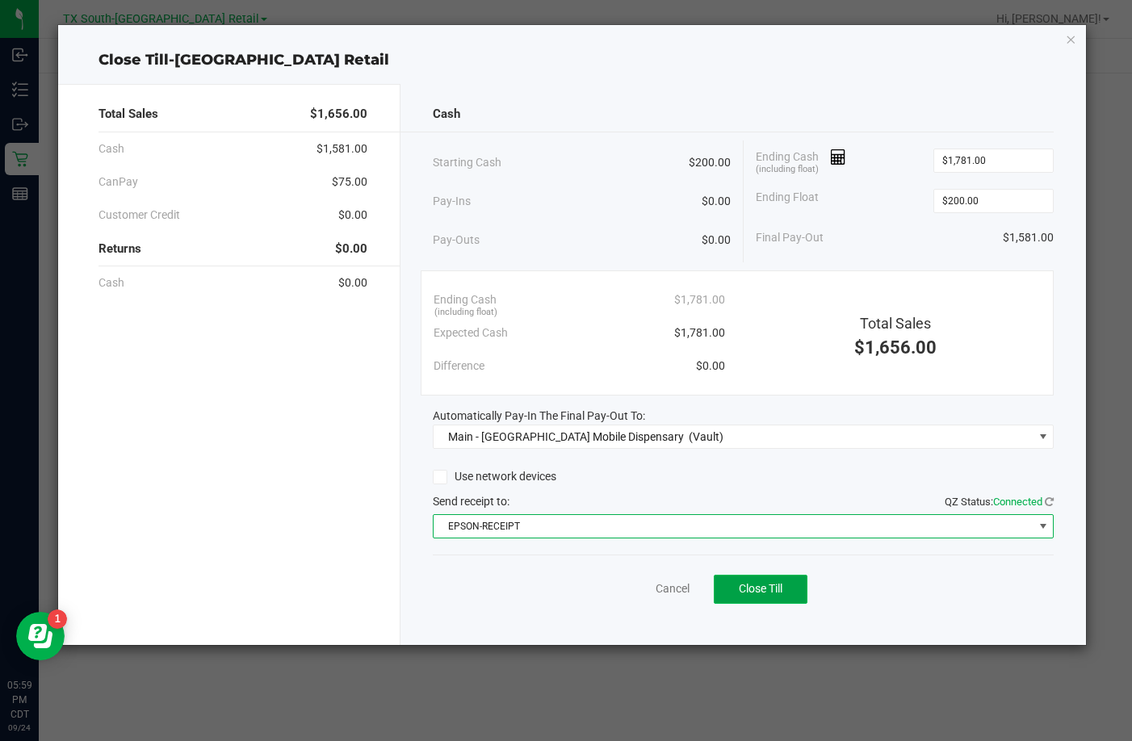
click at [770, 593] on span "Close Till" at bounding box center [760, 588] width 44 height 13
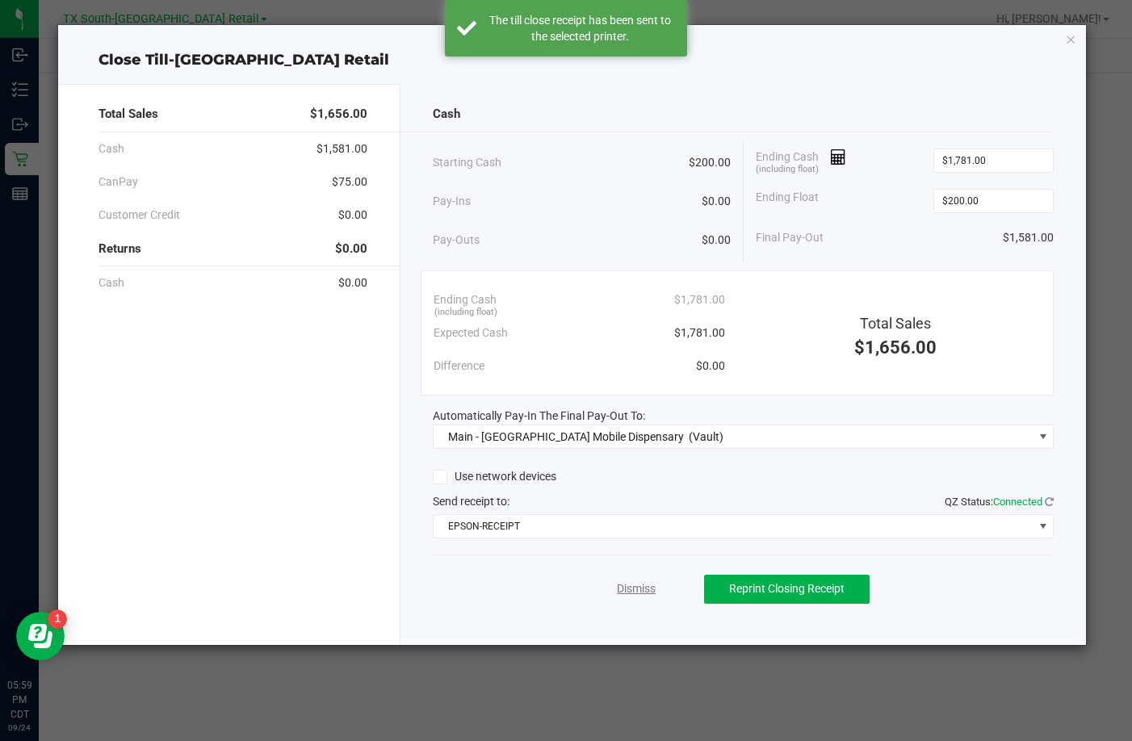
click at [633, 585] on link "Dismiss" at bounding box center [636, 588] width 39 height 17
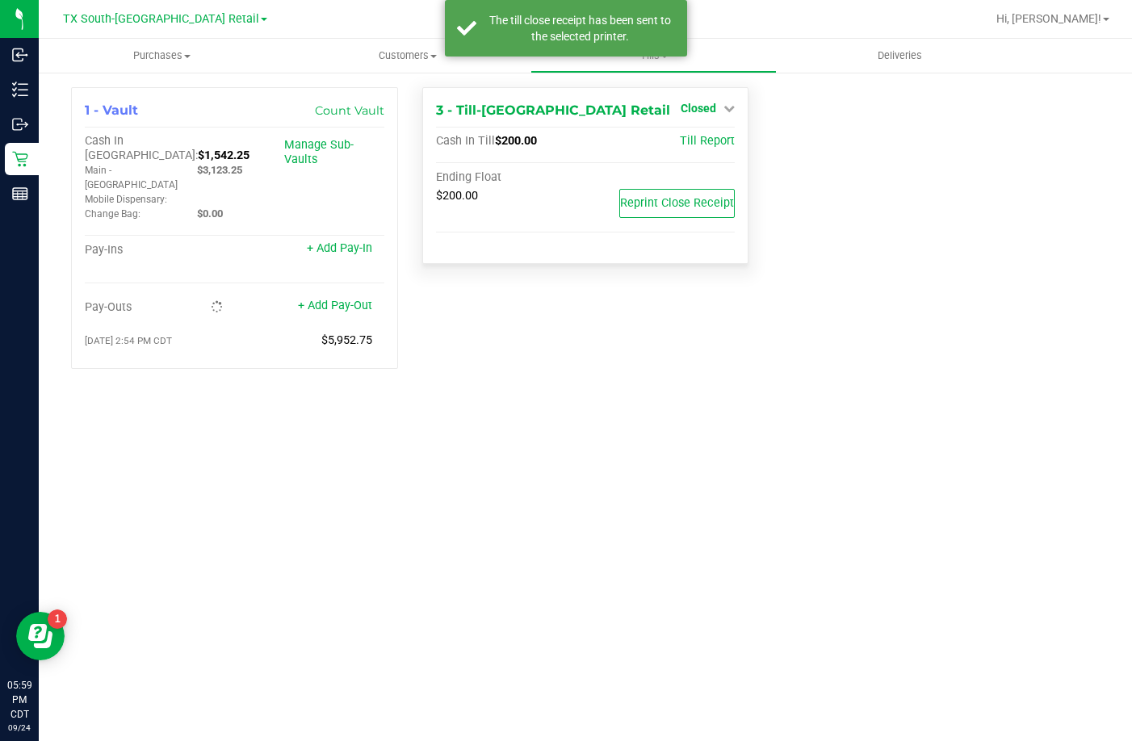
click at [709, 111] on span "Closed" at bounding box center [698, 108] width 36 height 13
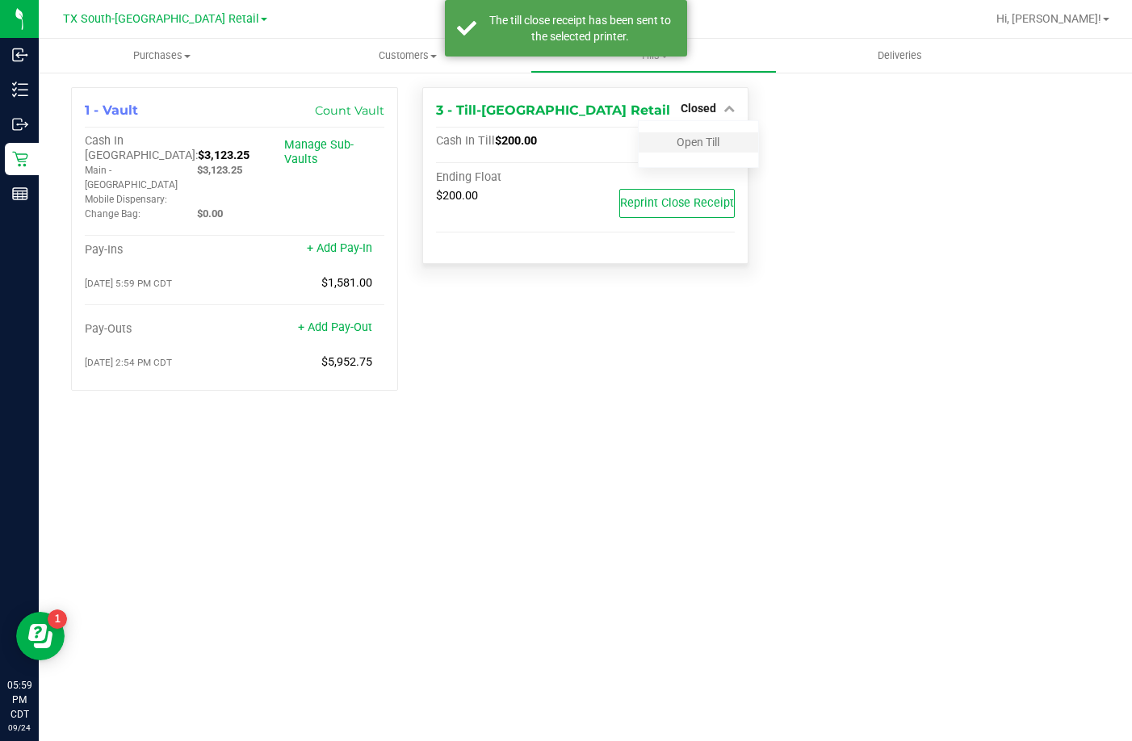
click at [703, 151] on div "Open Till" at bounding box center [697, 142] width 119 height 20
click at [697, 139] on link "Open Till" at bounding box center [697, 142] width 43 height 13
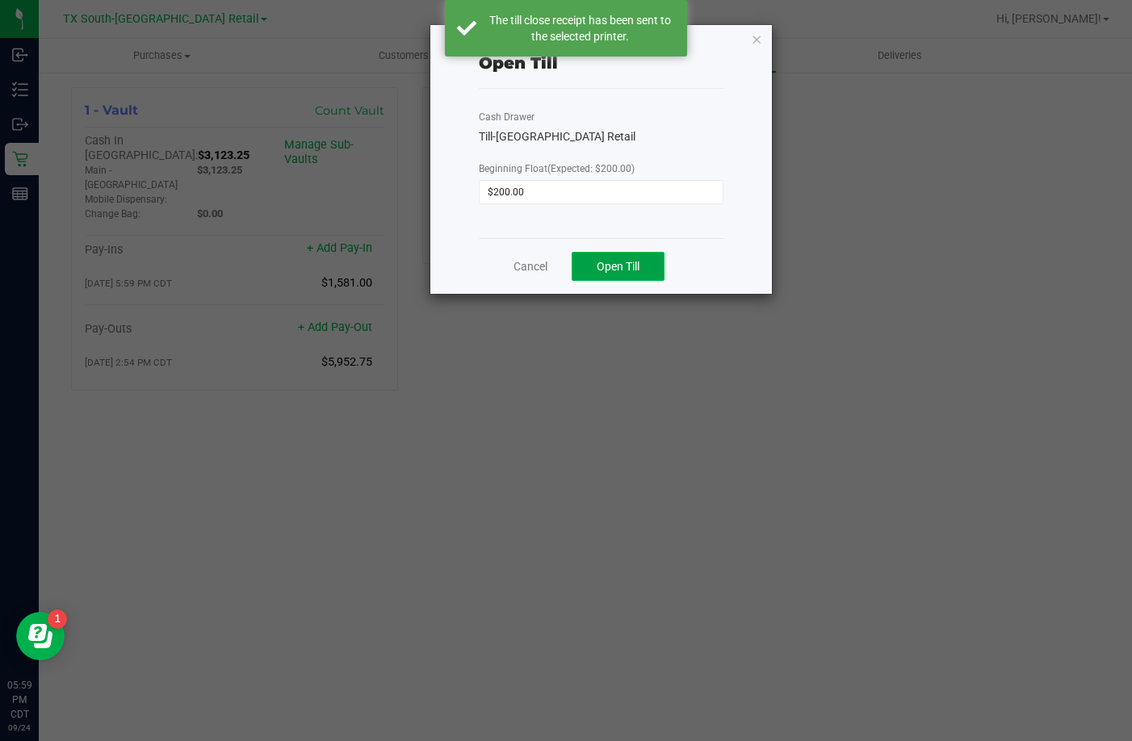
click at [630, 268] on span "Open Till" at bounding box center [617, 266] width 43 height 13
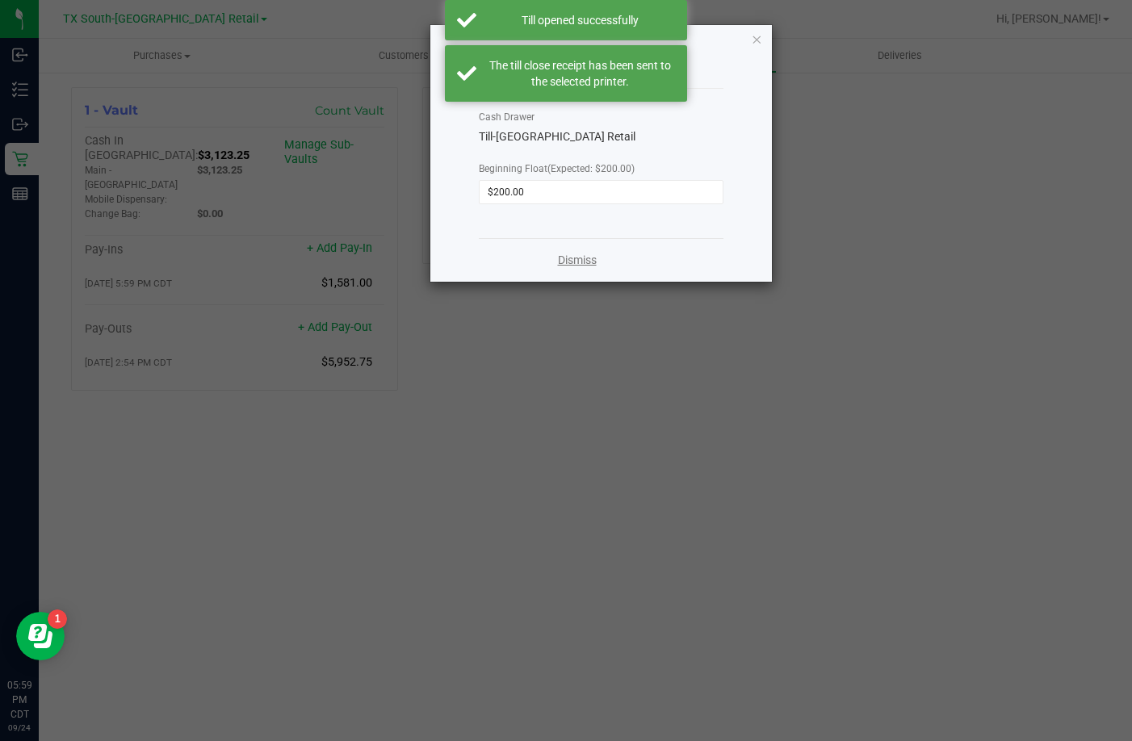
click at [588, 256] on link "Dismiss" at bounding box center [577, 260] width 39 height 17
